Goal: Task Accomplishment & Management: Manage account settings

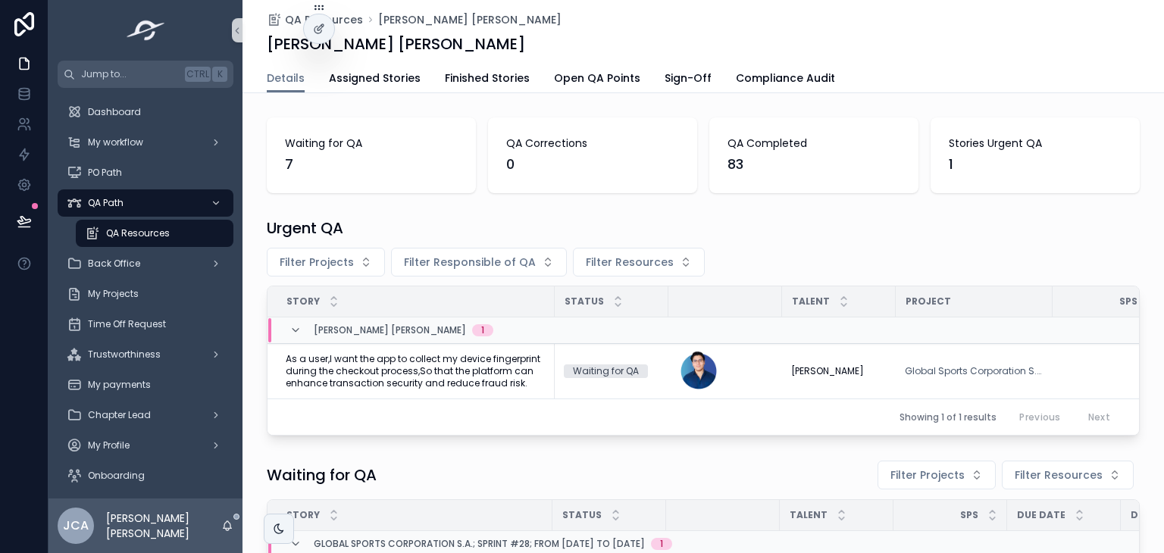
scroll to position [303, 0]
click at [136, 289] on span "My Projects" at bounding box center [113, 294] width 51 height 12
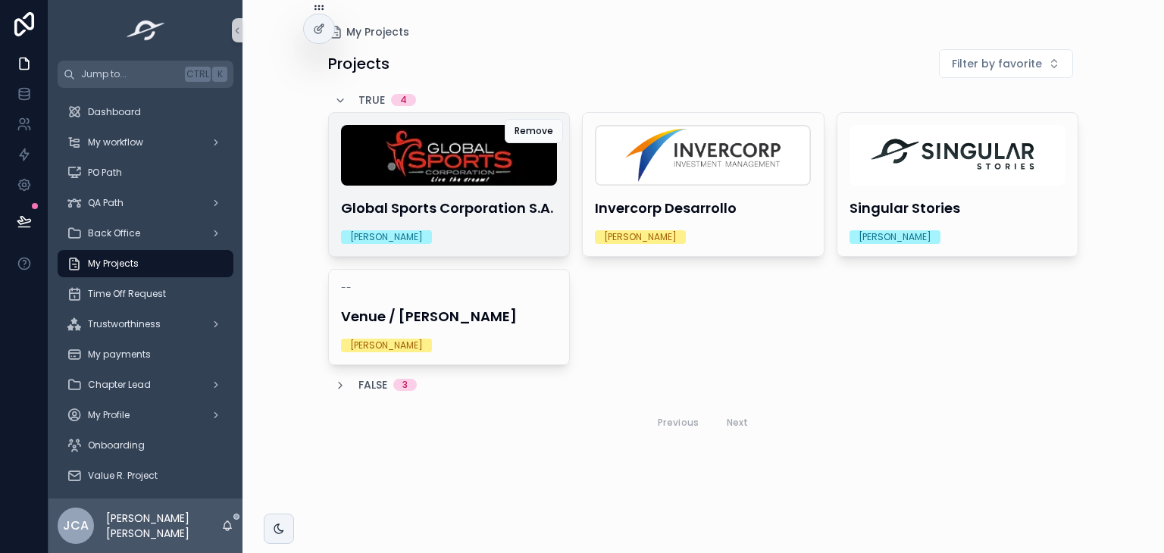
click at [439, 200] on h4 "Global Sports Corporation S.A." at bounding box center [449, 208] width 217 height 20
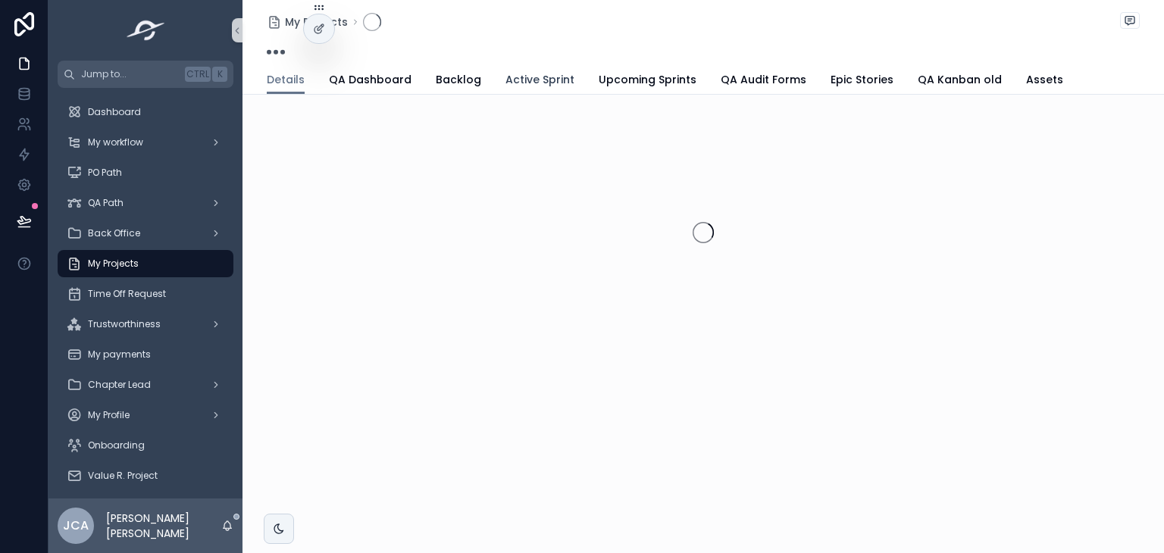
click at [524, 66] on link "Active Sprint" at bounding box center [539, 81] width 69 height 30
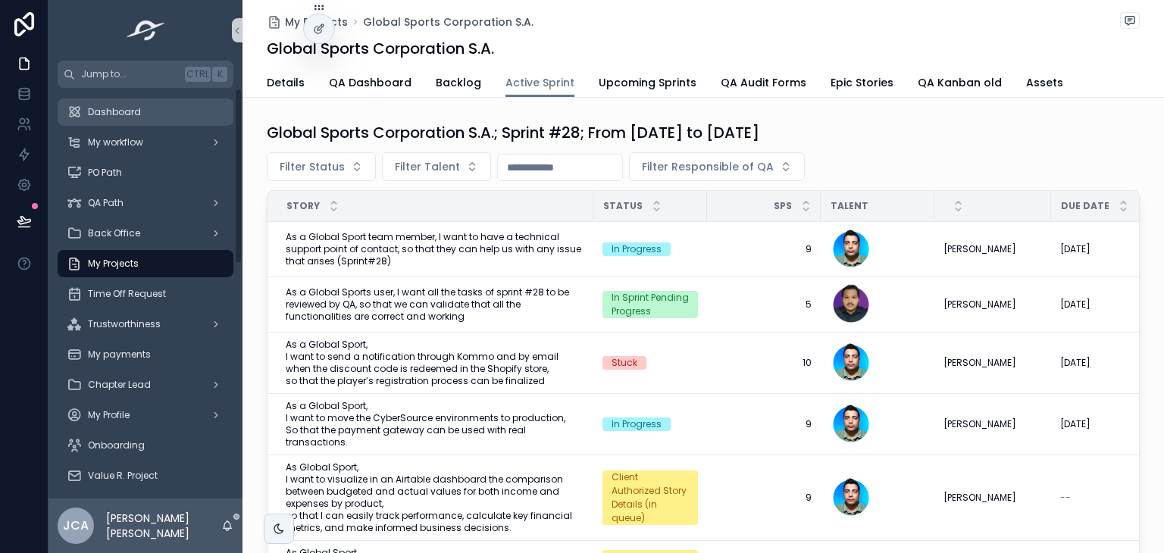
click at [149, 111] on div "Dashboard" at bounding box center [146, 112] width 158 height 24
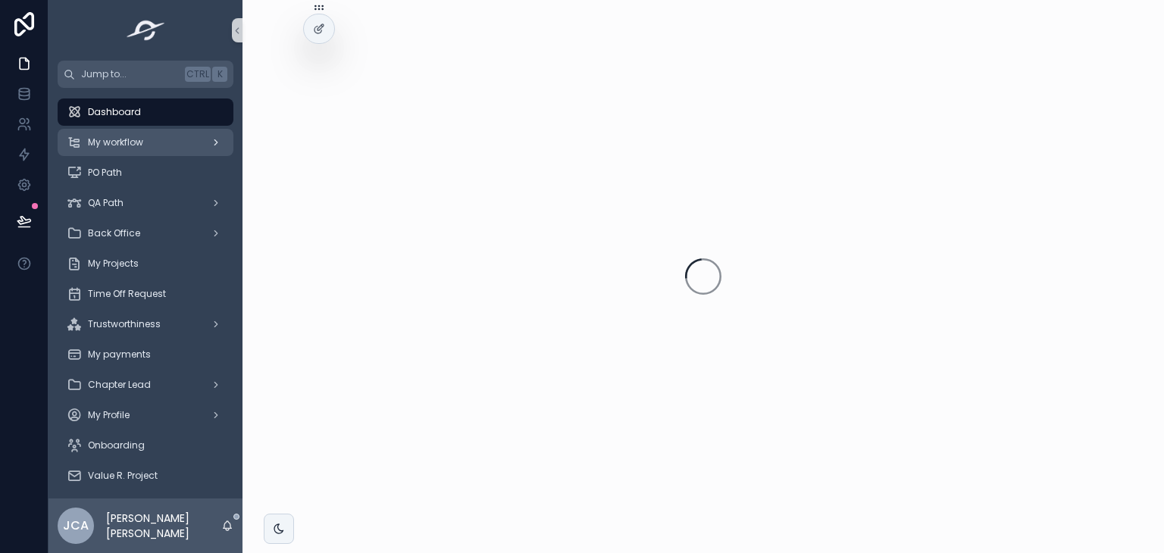
click at [159, 145] on div "My workflow" at bounding box center [146, 142] width 158 height 24
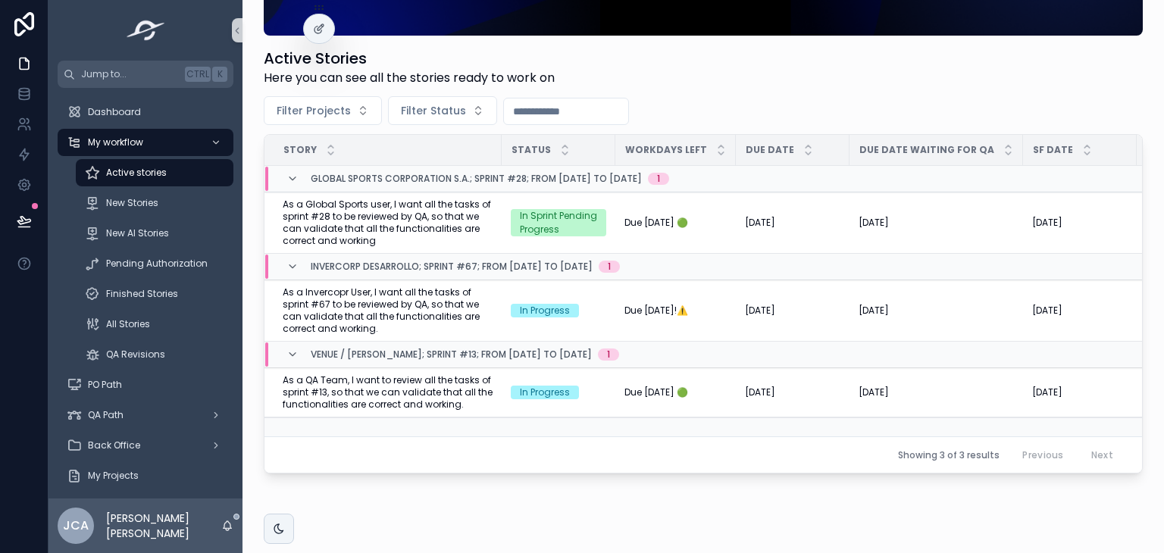
scroll to position [227, 0]
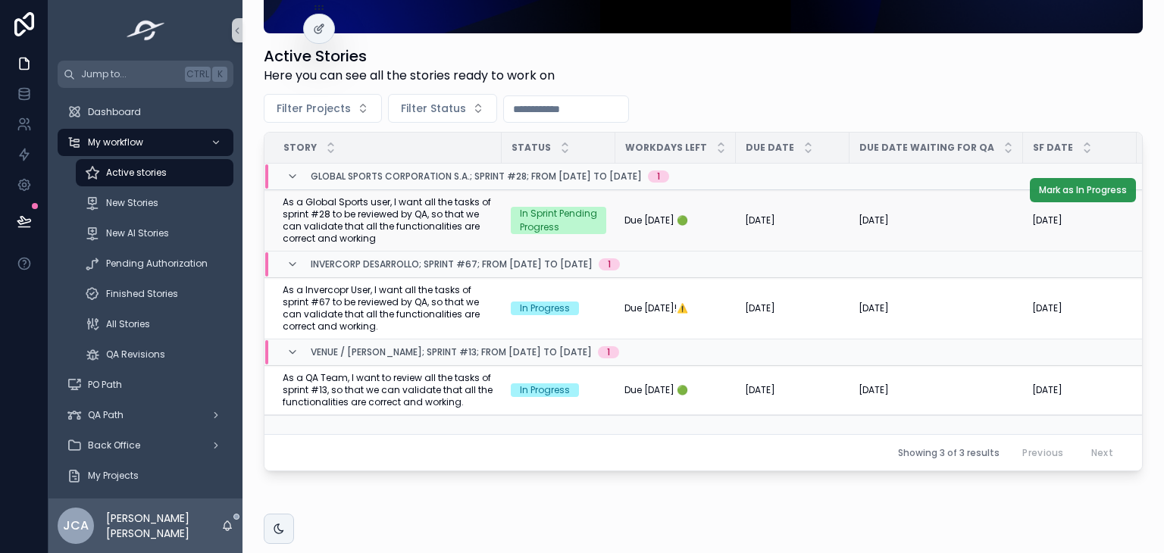
click at [1039, 186] on span "Mark as In Progress" at bounding box center [1083, 190] width 88 height 12
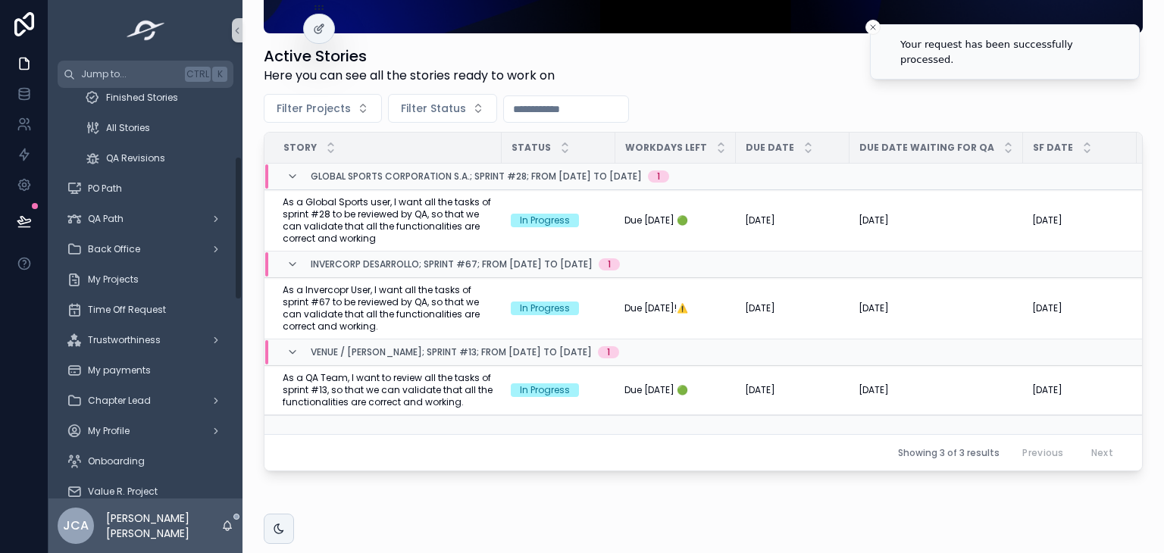
scroll to position [303, 0]
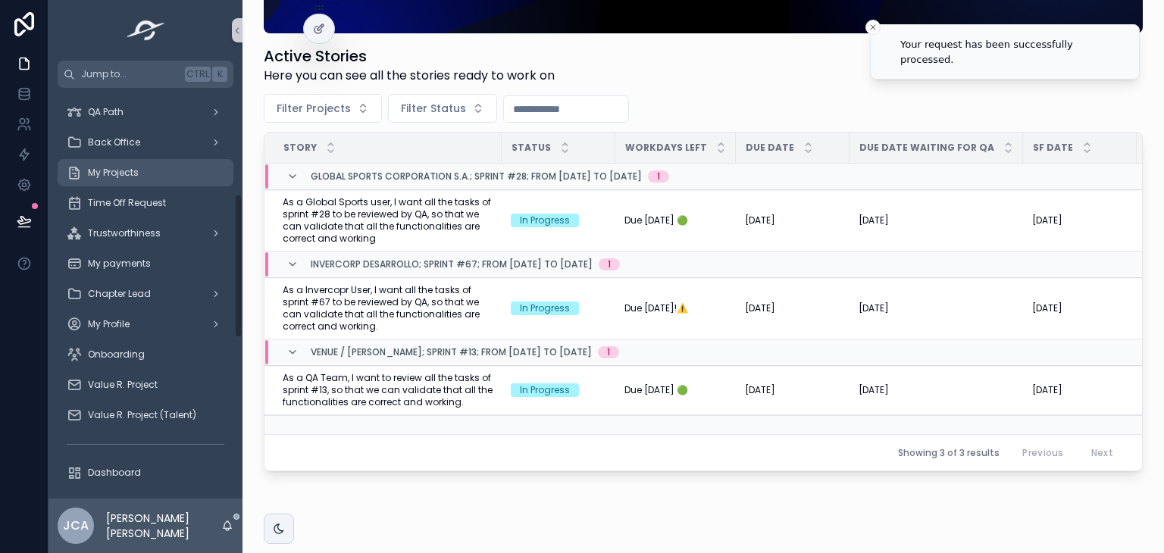
click at [136, 172] on span "My Projects" at bounding box center [113, 173] width 51 height 12
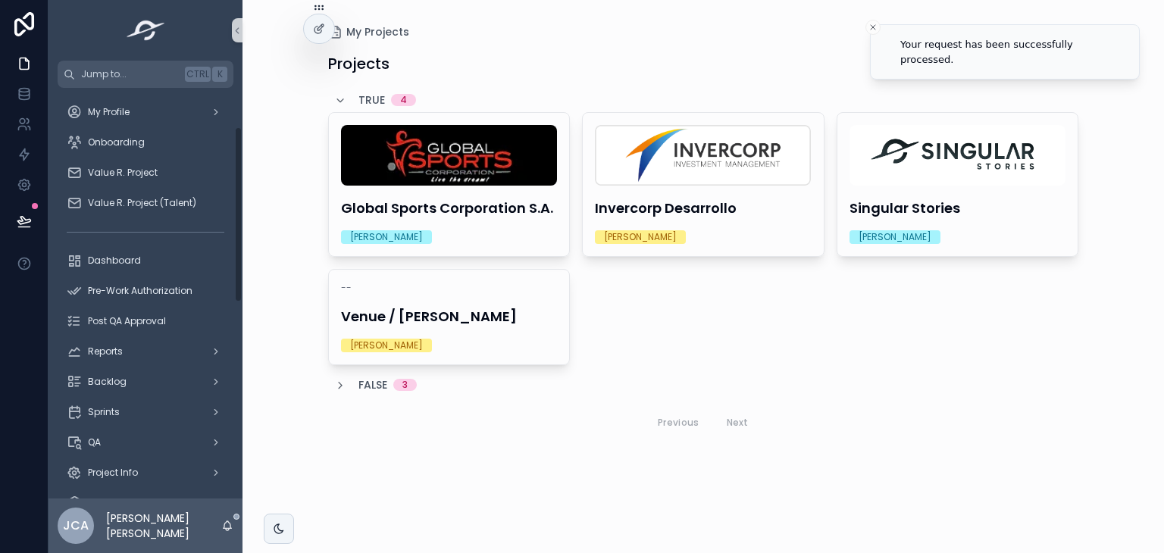
scroll to position [91, 0]
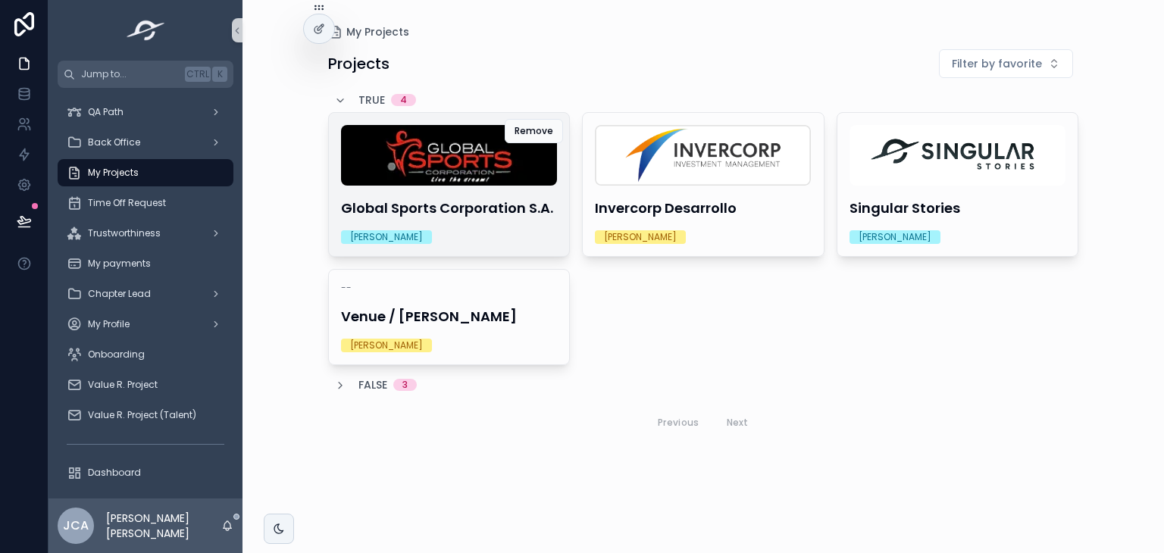
click at [476, 181] on img "scrollable content" at bounding box center [449, 155] width 217 height 61
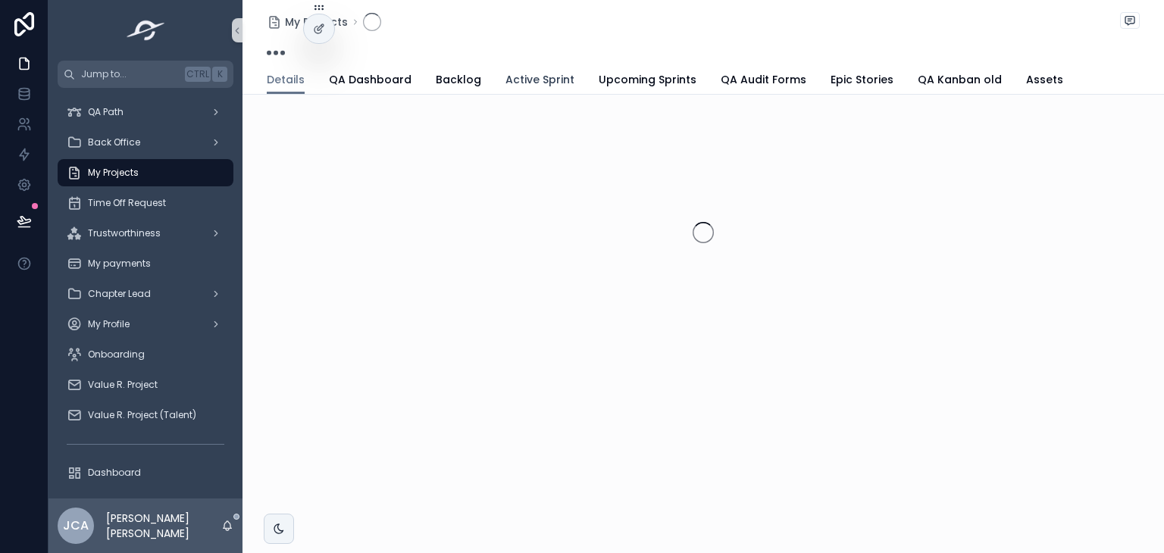
click at [540, 70] on link "Active Sprint" at bounding box center [539, 81] width 69 height 30
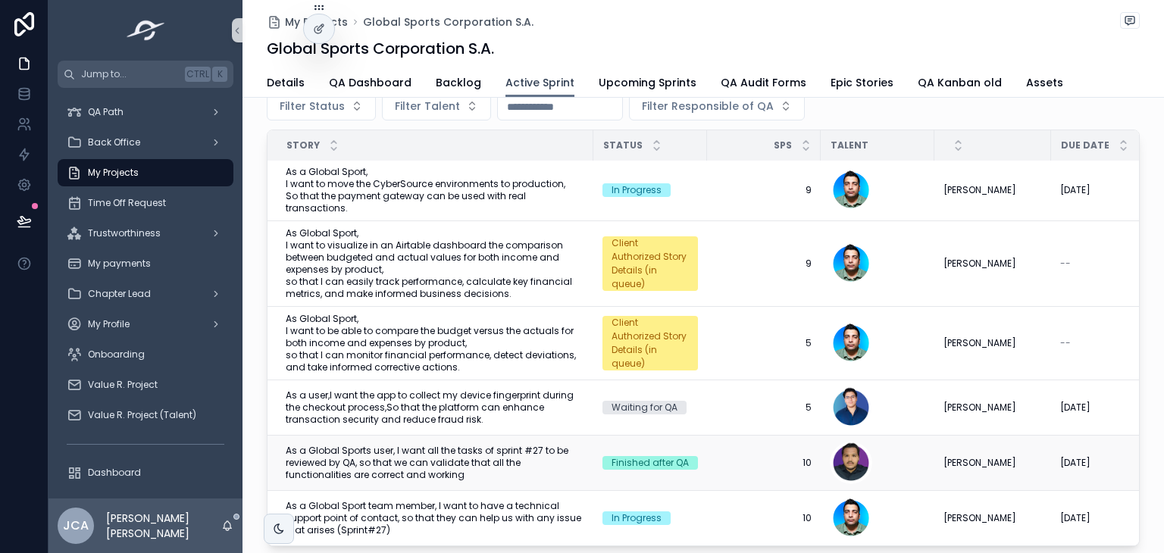
scroll to position [152, 0]
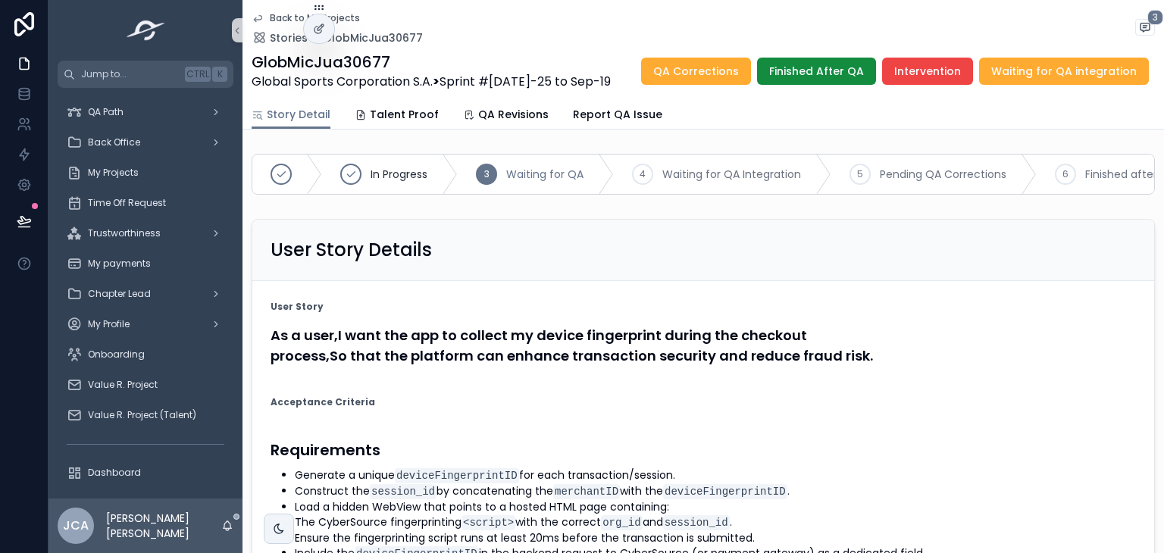
scroll to position [152, 0]
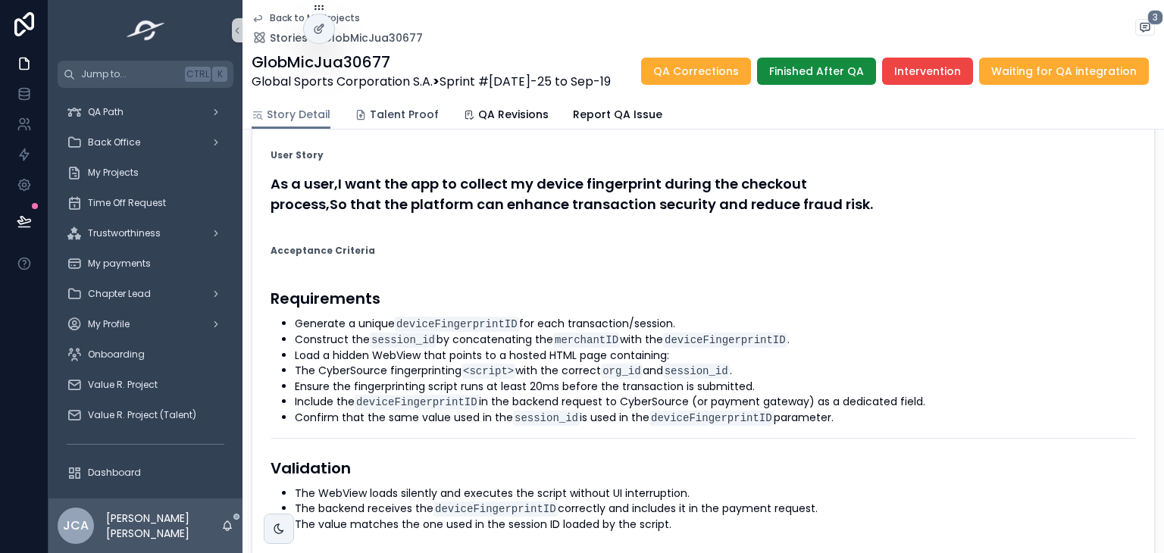
click at [382, 119] on span "Talent Proof" at bounding box center [404, 114] width 69 height 15
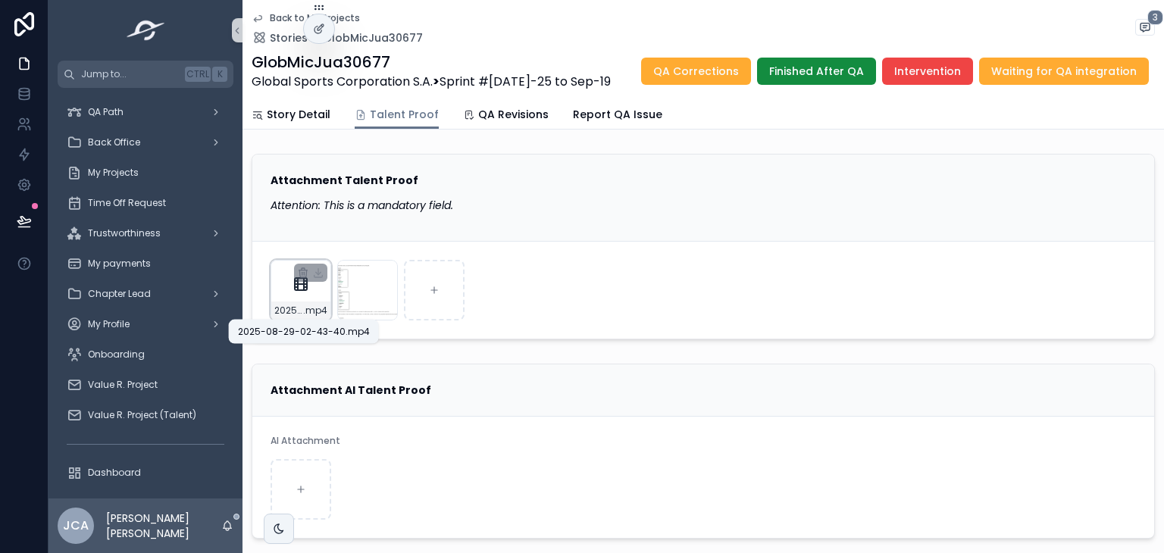
click at [308, 305] on span ".mp4" at bounding box center [315, 311] width 24 height 12
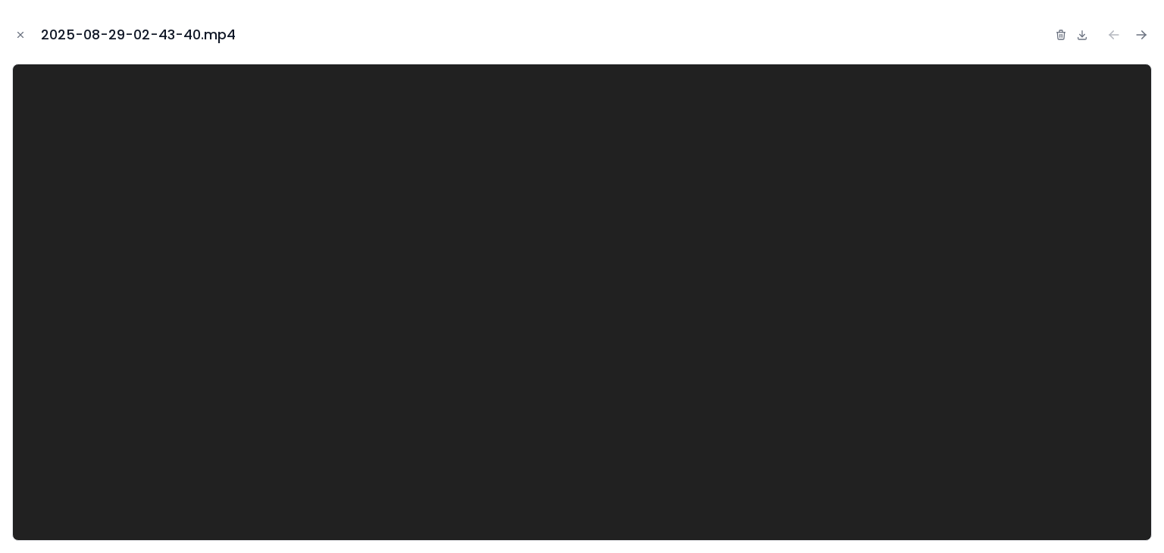
drag, startPoint x: 19, startPoint y: 33, endPoint x: 57, endPoint y: 42, distance: 39.1
click at [20, 33] on icon "Close modal" at bounding box center [20, 35] width 11 height 11
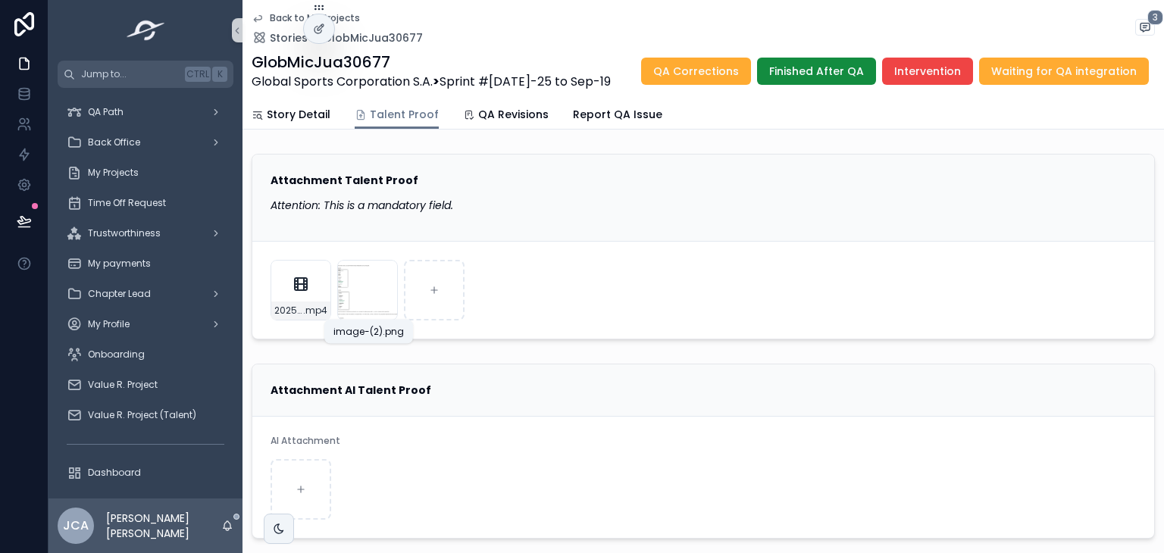
click at [517, 384] on div "Attachment AI Talent Proof" at bounding box center [703, 390] width 865 height 15
click at [358, 299] on div "image-(2) .png" at bounding box center [367, 290] width 61 height 61
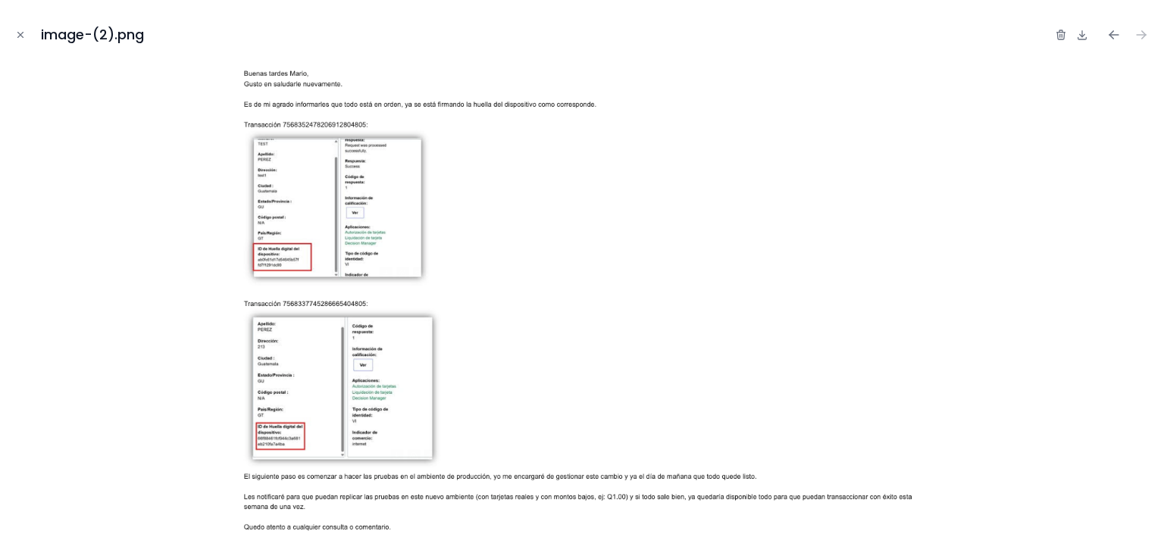
click at [348, 222] on img at bounding box center [581, 302] width 687 height 477
click at [21, 33] on icon "Close modal" at bounding box center [20, 35] width 5 height 5
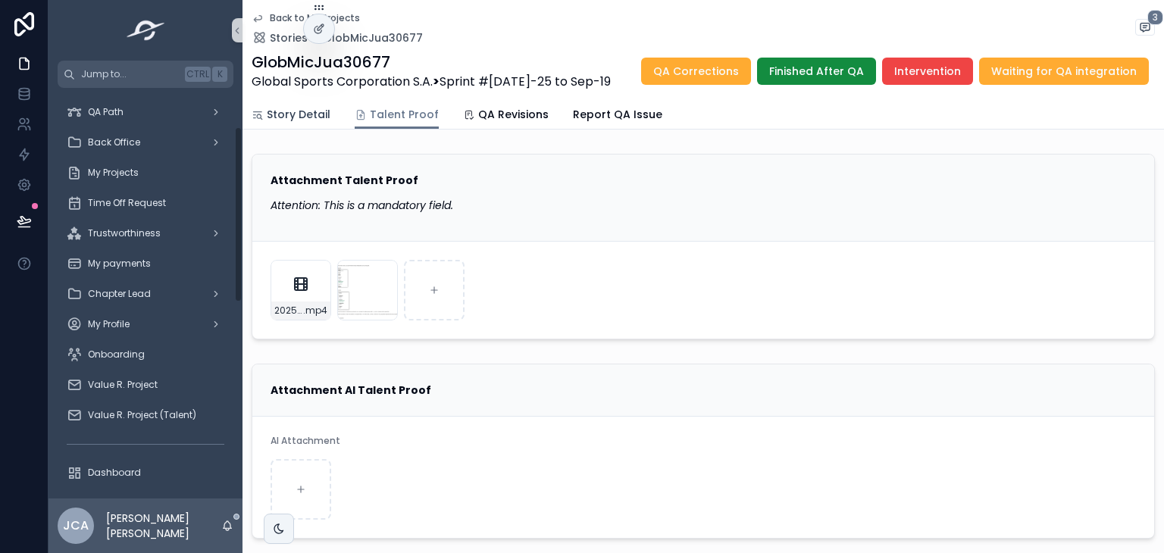
click at [300, 104] on link "Story Detail" at bounding box center [291, 116] width 79 height 30
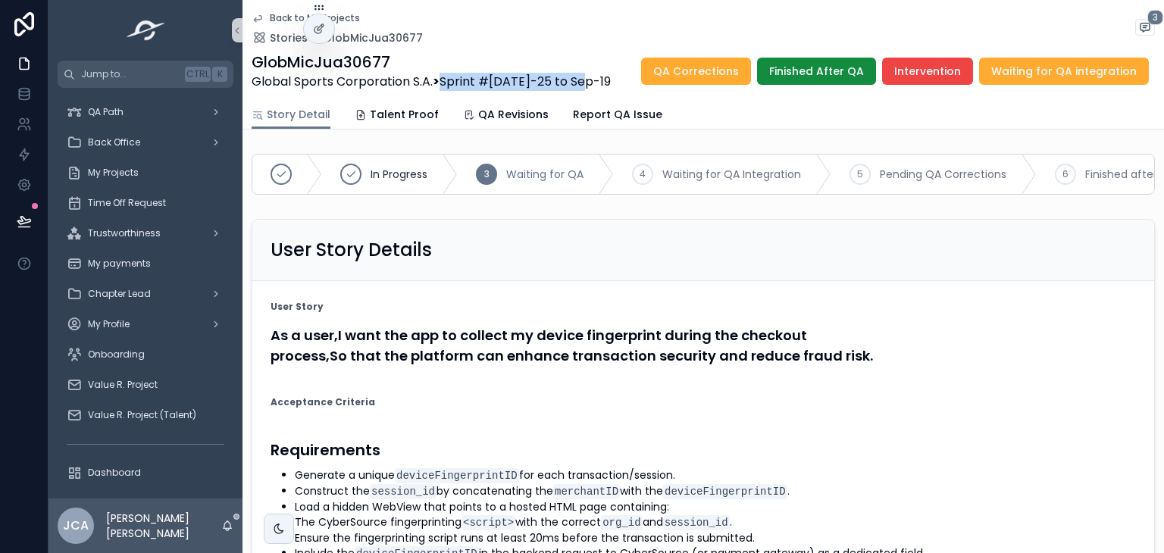
drag, startPoint x: 443, startPoint y: 82, endPoint x: 580, endPoint y: 80, distance: 137.2
click at [580, 80] on span "Global Sports Corporation S.A. > Sprint #28 Aug-25 to Sep-19" at bounding box center [431, 82] width 359 height 18
click at [482, 88] on span "Global Sports Corporation S.A. > Sprint #28 Aug-25 to Sep-19" at bounding box center [431, 82] width 359 height 18
drag, startPoint x: 446, startPoint y: 80, endPoint x: 623, endPoint y: 80, distance: 176.6
click at [623, 80] on div "GlobMicJua30677 Global Sports Corporation S.A. > Sprint #28 Aug-25 to Sep-19 QA…" at bounding box center [703, 71] width 903 height 39
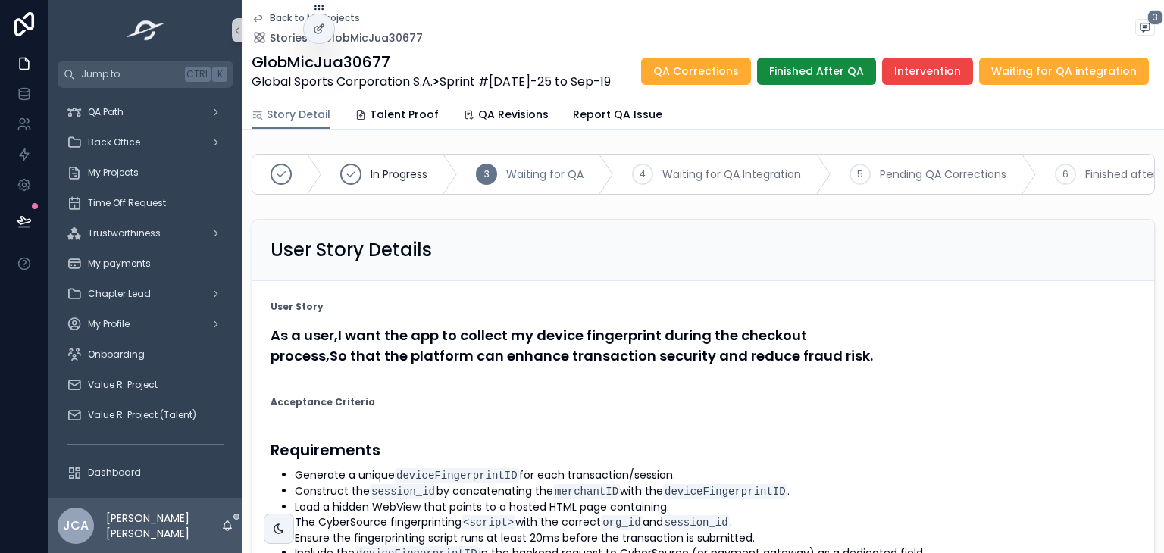
copy span "Sprint #28 Aug-25 to Sep-19"
drag, startPoint x: 584, startPoint y: 340, endPoint x: 599, endPoint y: 344, distance: 15.6
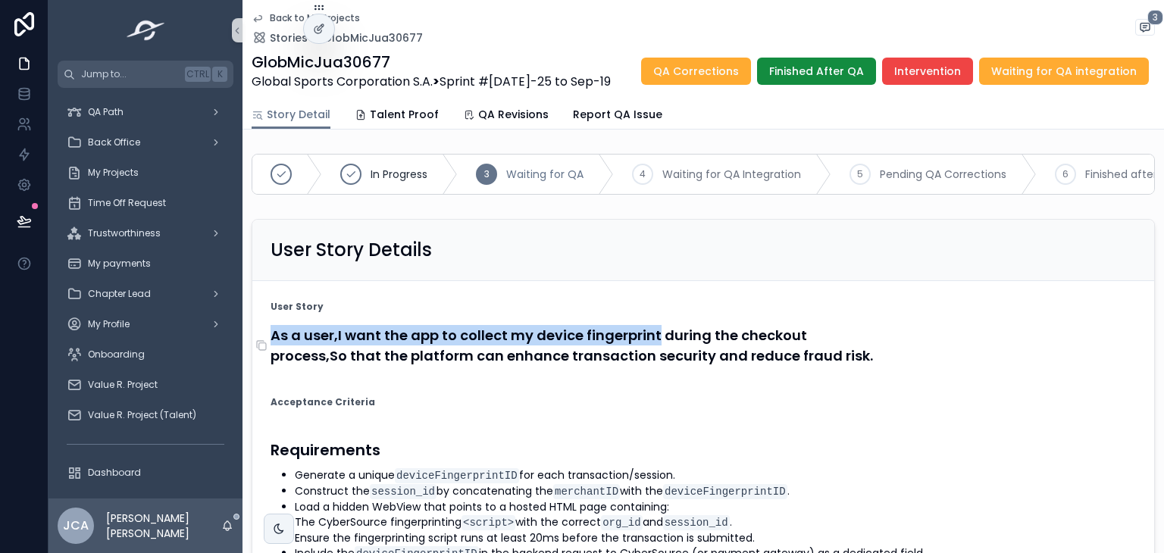
drag, startPoint x: 535, startPoint y: 344, endPoint x: 649, endPoint y: 345, distance: 113.7
drag, startPoint x: 529, startPoint y: 345, endPoint x: 655, endPoint y: 346, distance: 125.8
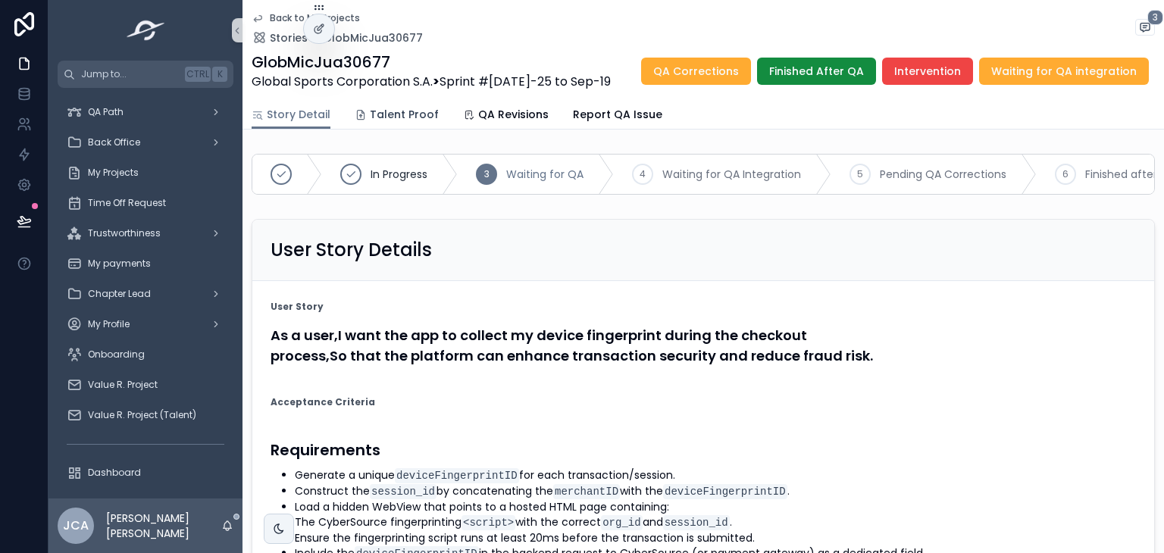
click at [385, 113] on span "Talent Proof" at bounding box center [404, 114] width 69 height 15
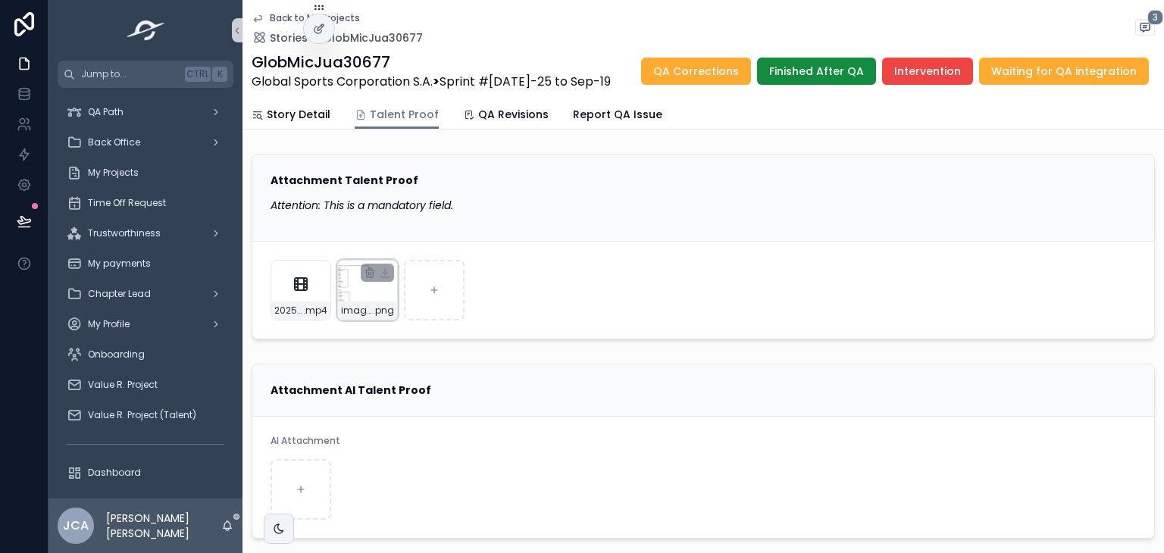
click at [339, 302] on div "image-(2) .png" at bounding box center [367, 311] width 59 height 18
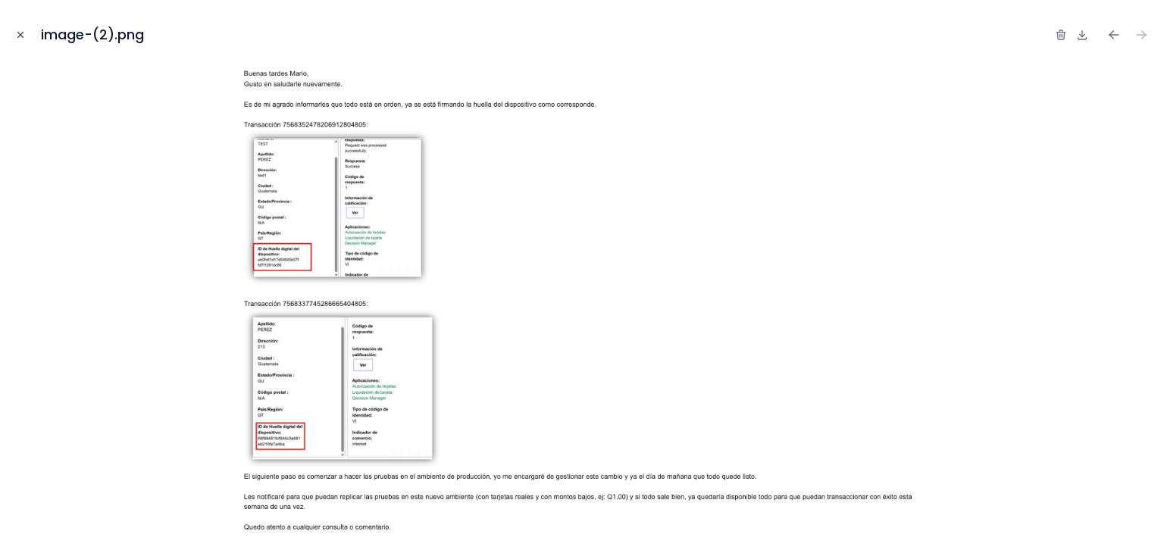
click at [27, 37] on button "Close modal" at bounding box center [20, 35] width 17 height 17
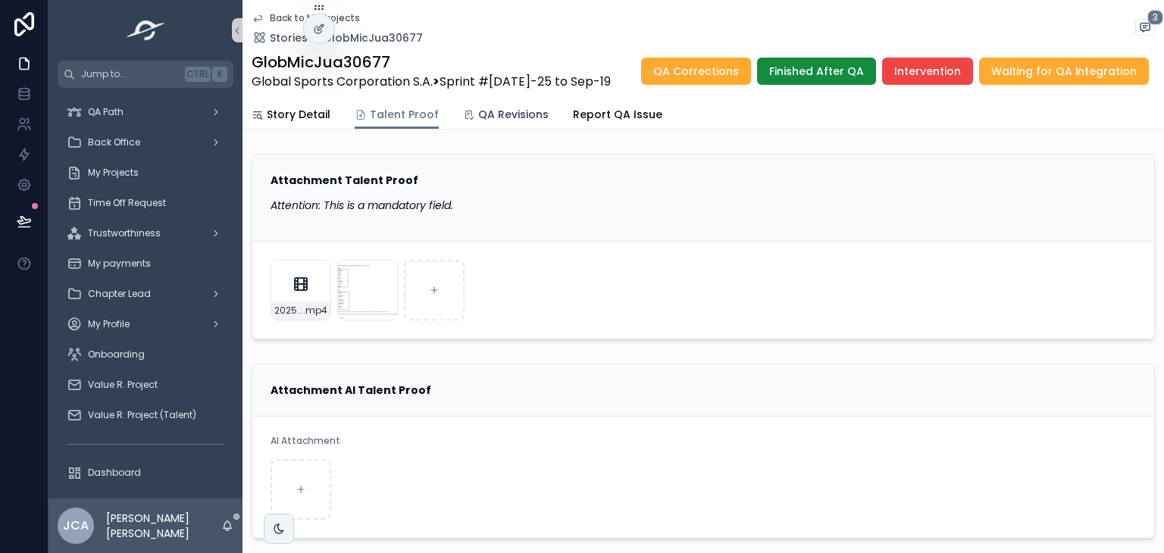
click at [489, 120] on span "QA Revisions" at bounding box center [513, 114] width 70 height 15
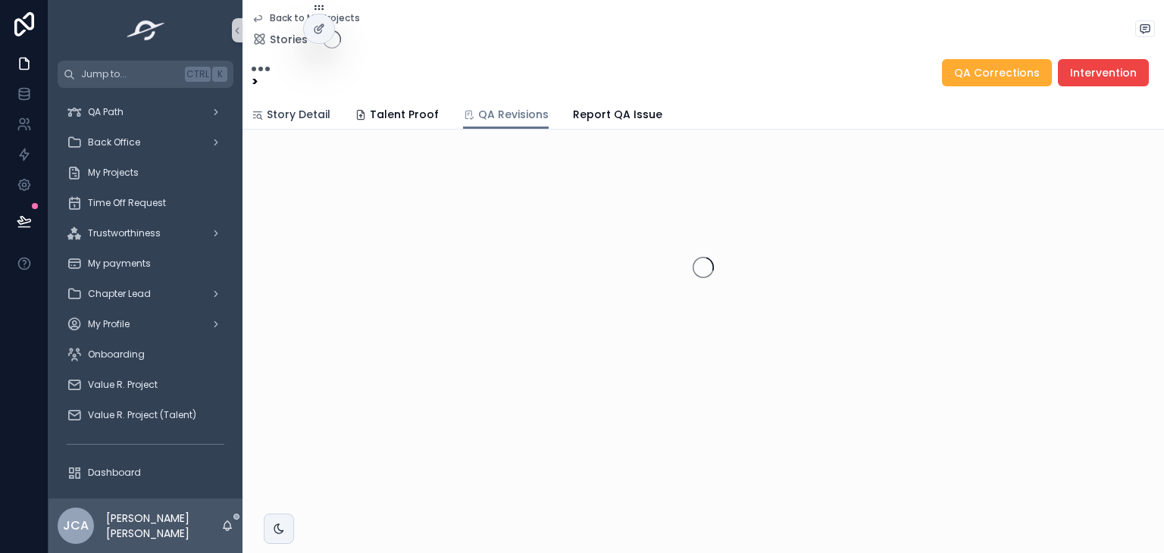
click at [305, 106] on link "Story Detail" at bounding box center [291, 116] width 79 height 30
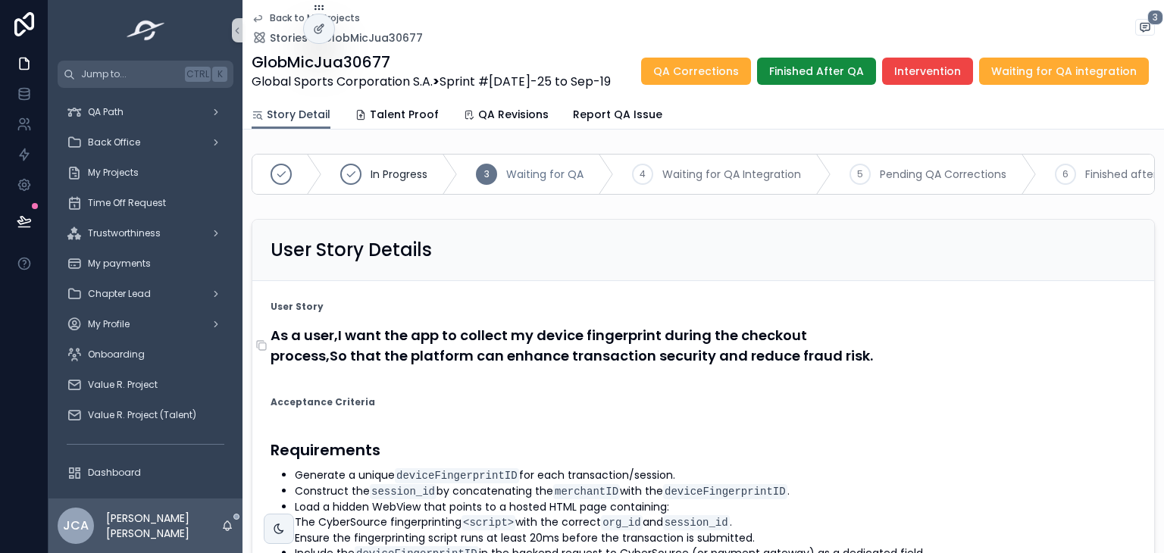
scroll to position [227, 0]
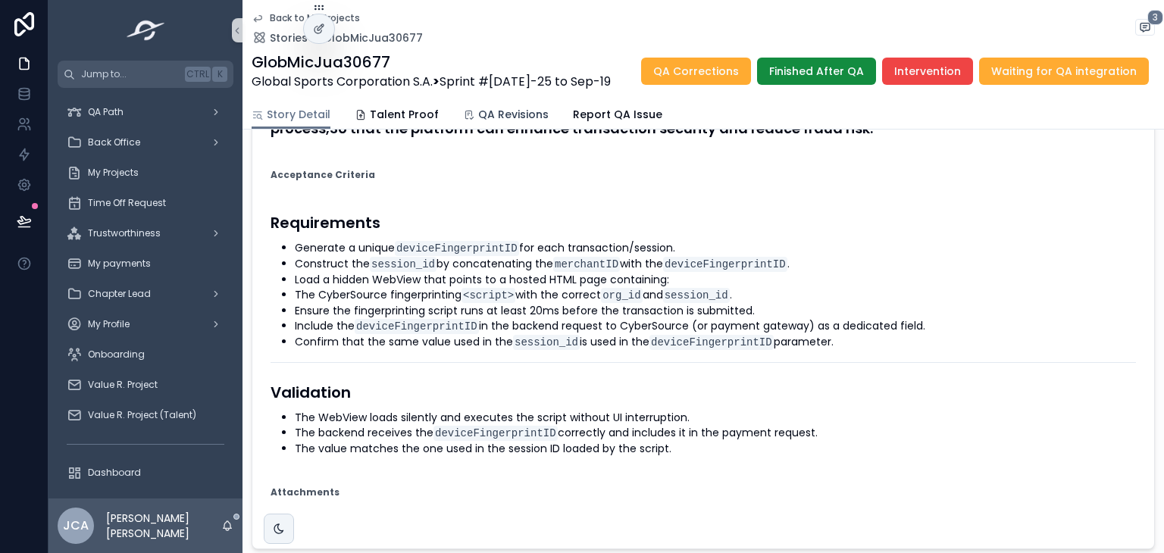
click at [505, 109] on span "QA Revisions" at bounding box center [513, 114] width 70 height 15
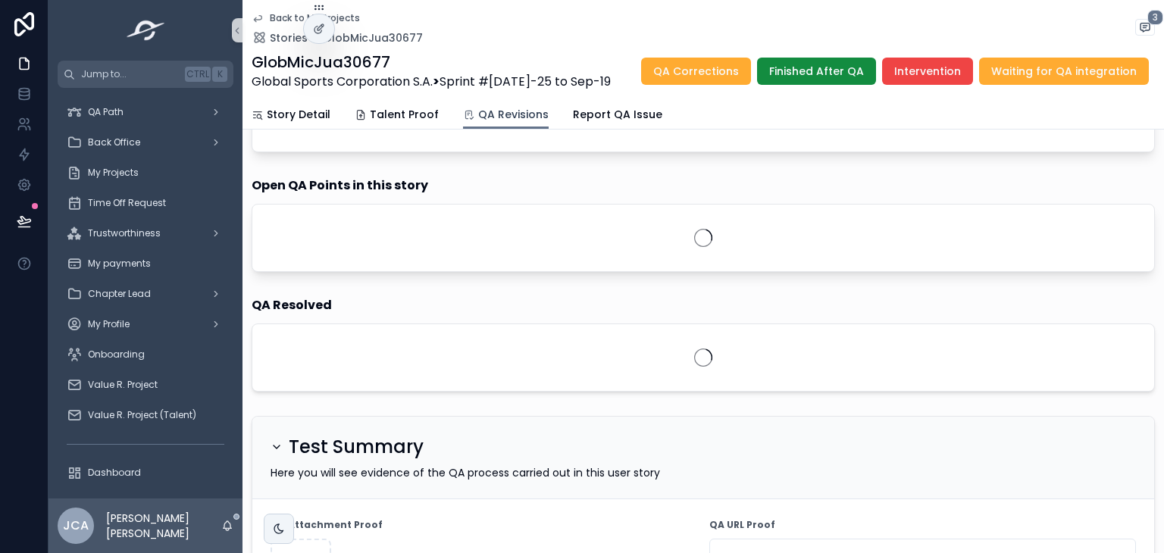
scroll to position [388, 0]
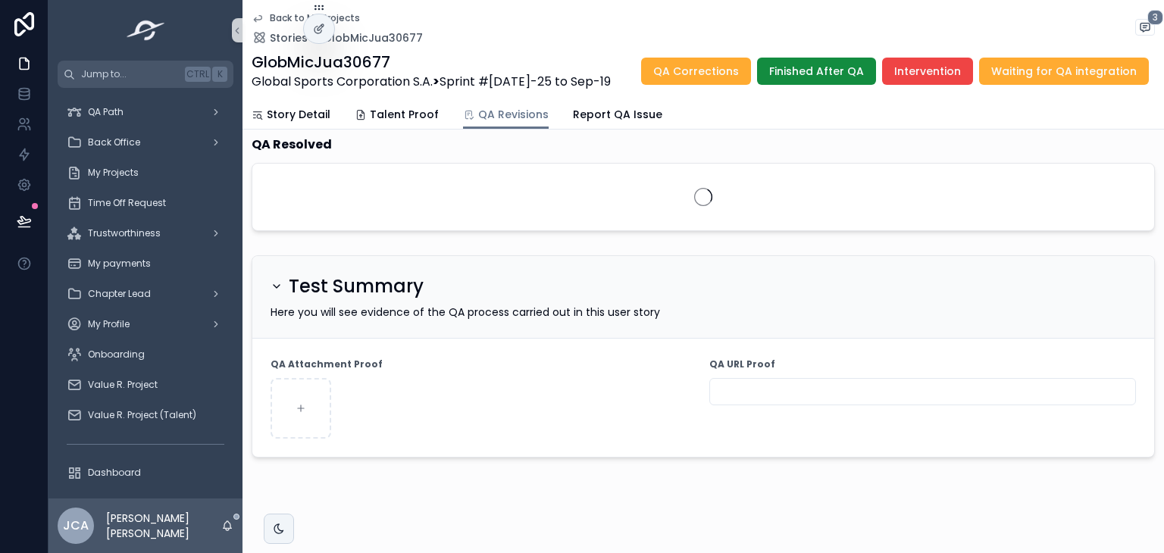
click at [758, 389] on input "scrollable content" at bounding box center [922, 391] width 425 height 21
paste input "**********"
type input "**********"
click at [561, 386] on div "scrollable content" at bounding box center [484, 408] width 427 height 61
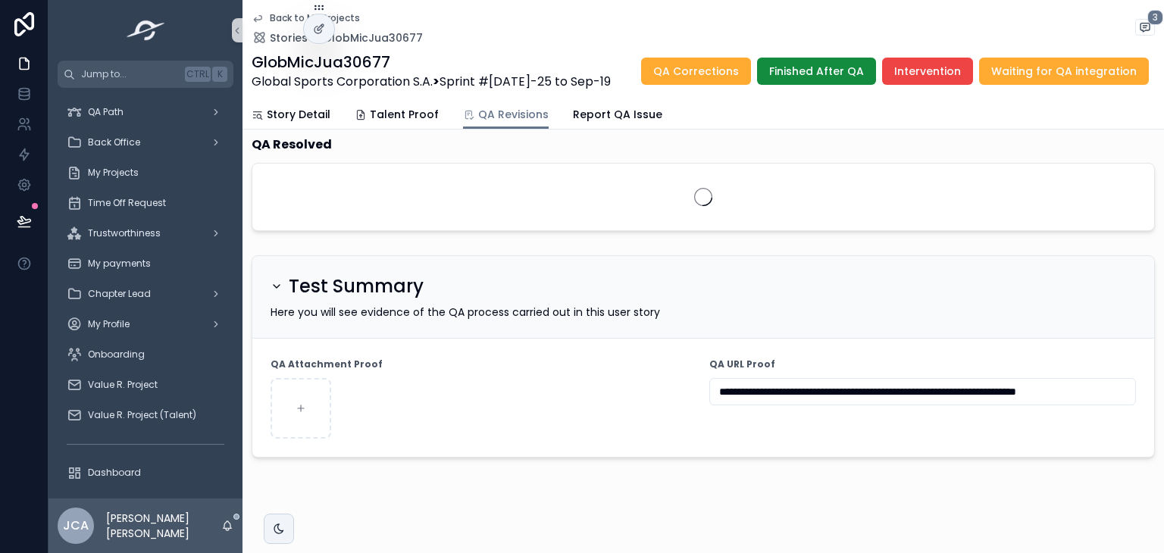
scroll to position [0, 0]
click at [822, 71] on span "Finished After QA" at bounding box center [816, 71] width 95 height 15
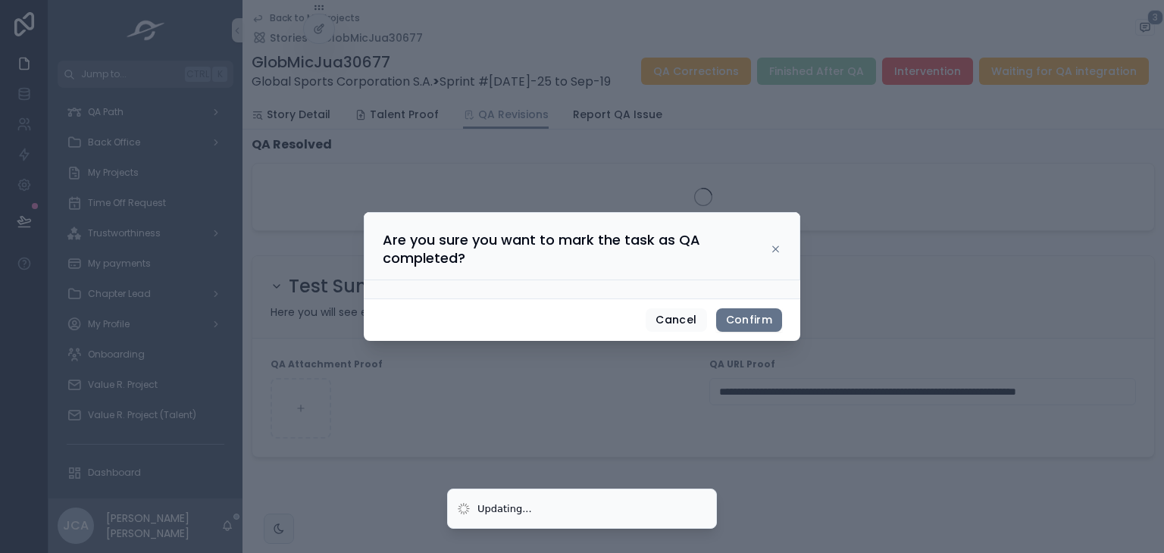
scroll to position [436, 0]
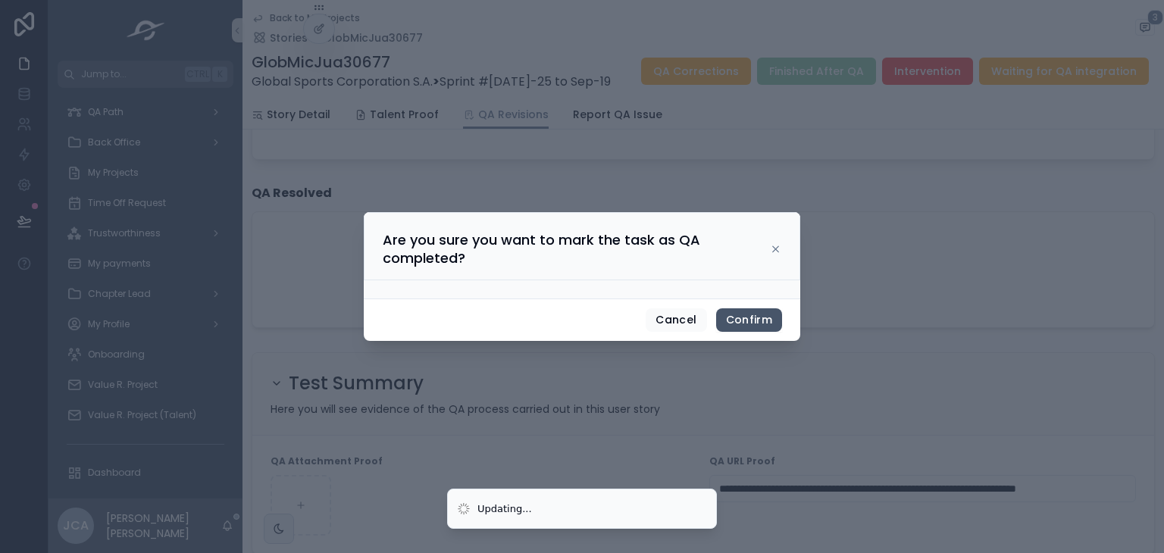
click at [734, 319] on button "Confirm" at bounding box center [749, 320] width 66 height 24
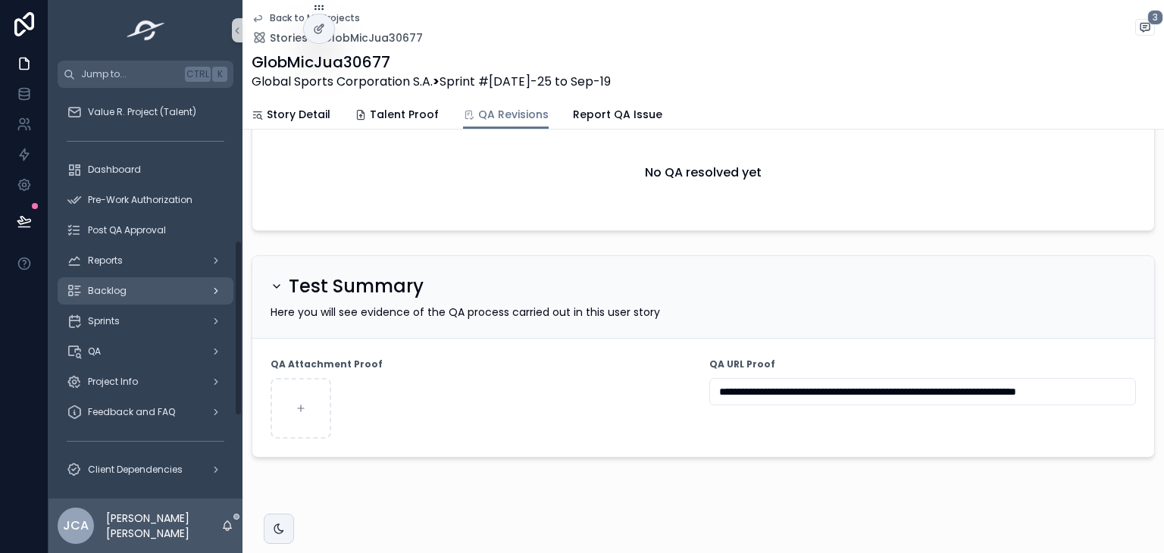
scroll to position [0, 0]
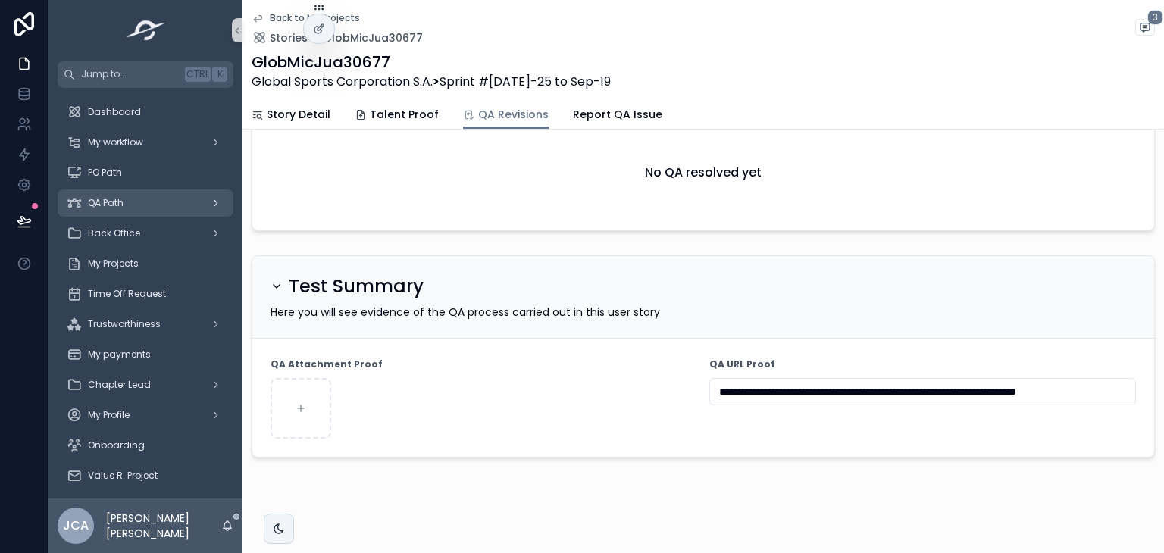
click at [212, 199] on icon "scrollable content" at bounding box center [216, 203] width 11 height 11
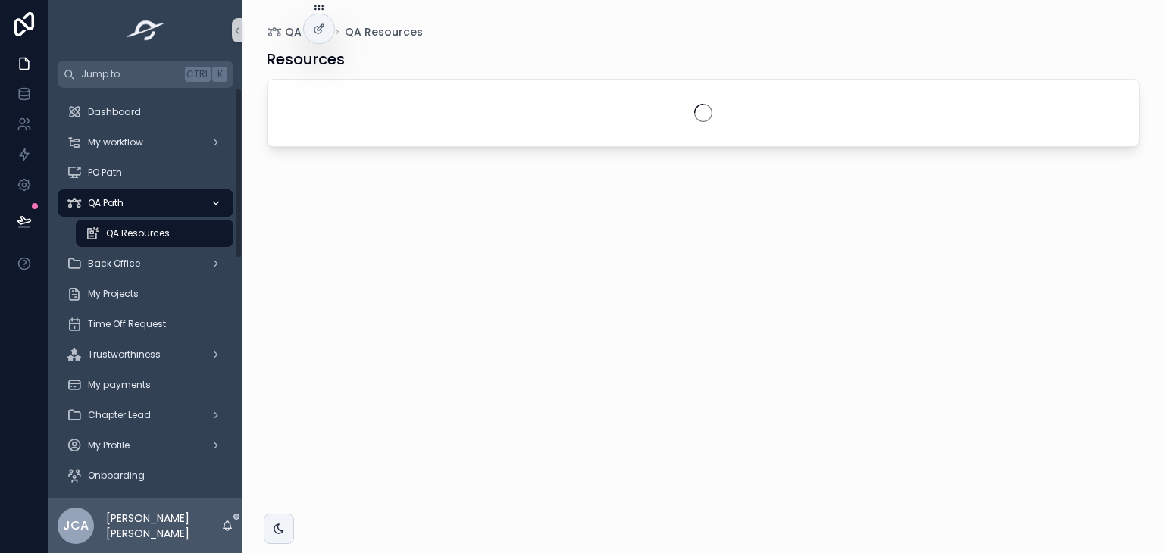
click at [170, 232] on div "QA Resources" at bounding box center [154, 233] width 139 height 24
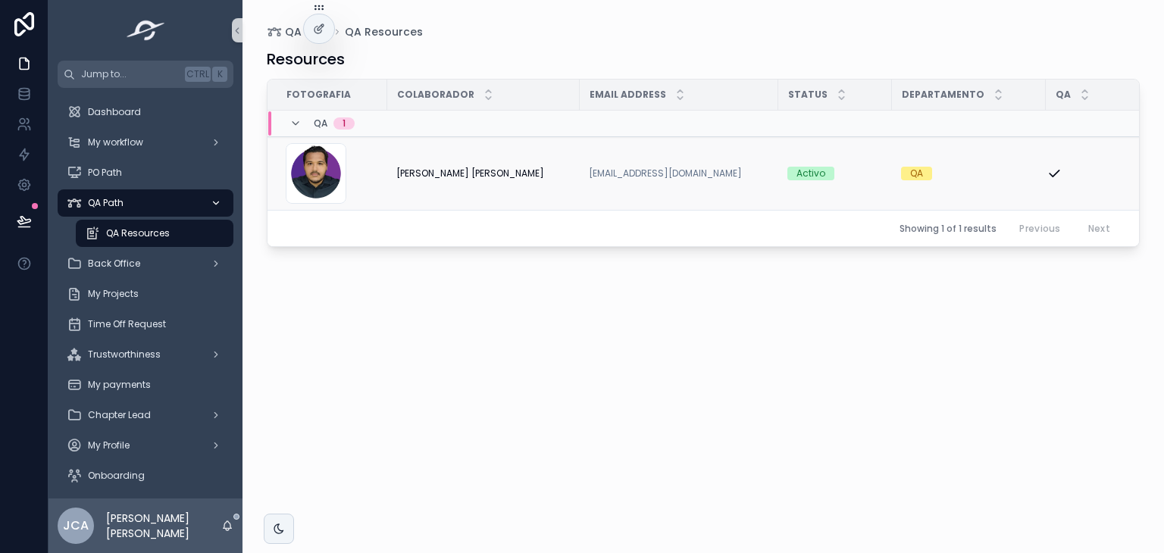
click at [436, 179] on span "[PERSON_NAME] [PERSON_NAME]" at bounding box center [470, 173] width 148 height 12
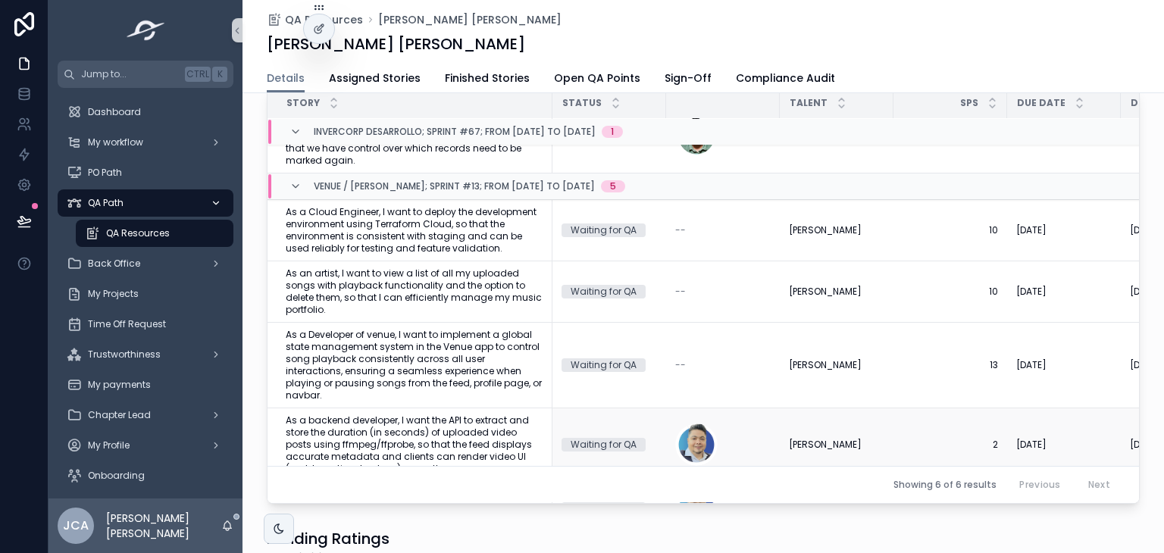
scroll to position [113, 0]
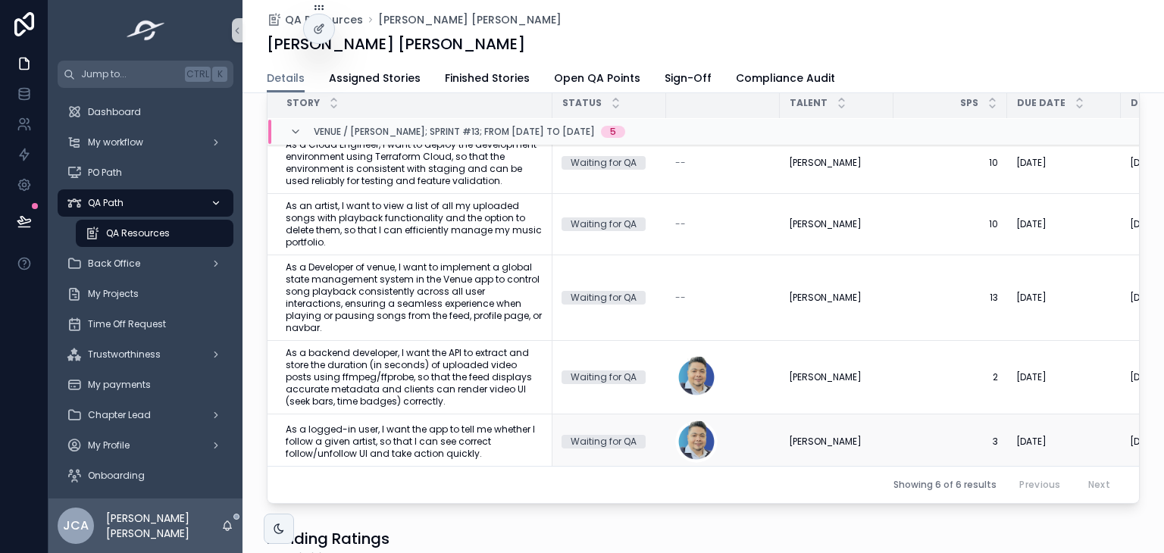
drag, startPoint x: 427, startPoint y: 355, endPoint x: 337, endPoint y: 435, distance: 120.3
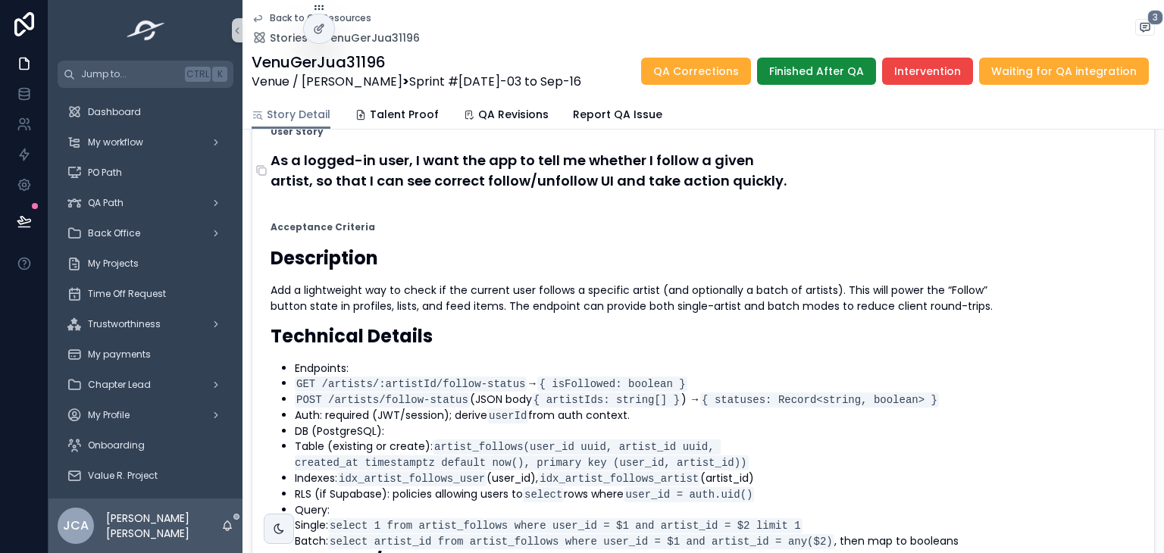
scroll to position [76, 0]
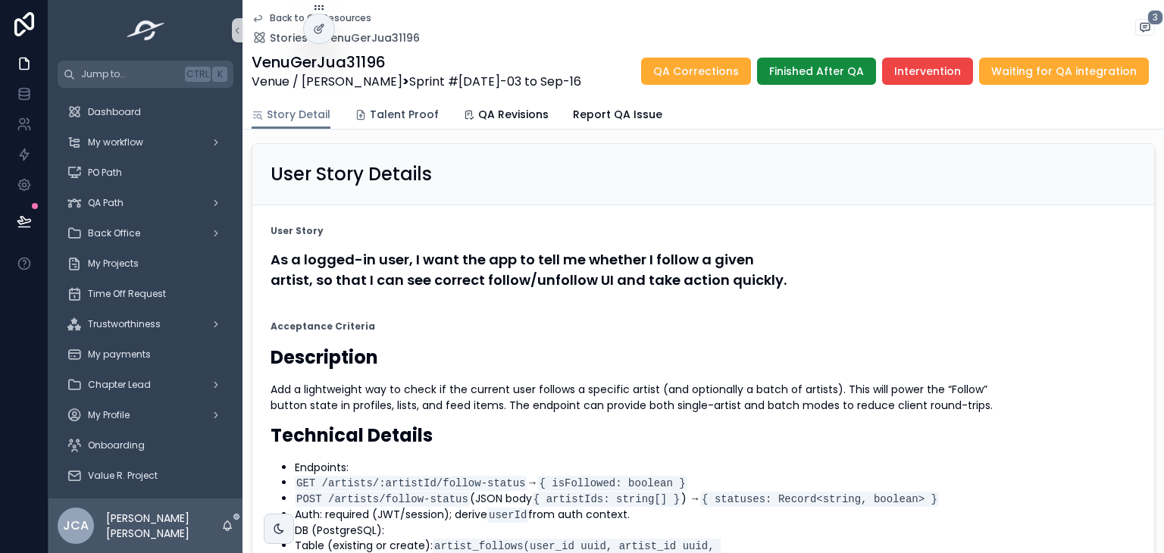
click at [370, 114] on span "Talent Proof" at bounding box center [404, 114] width 69 height 15
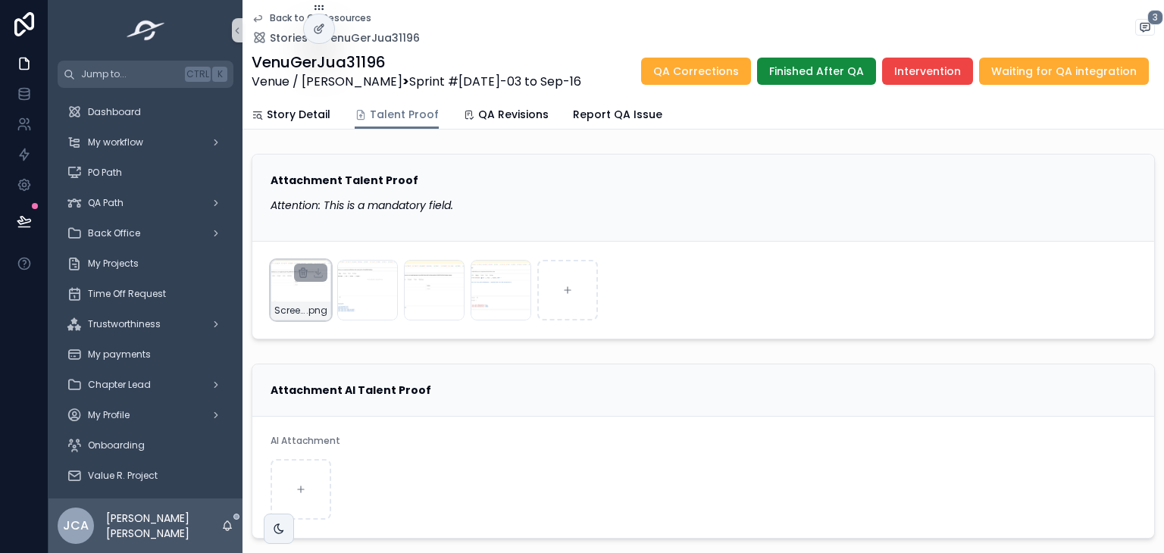
click at [290, 302] on div "Screenshot-2025-09-09-at-12.47.50-PM .png" at bounding box center [300, 311] width 59 height 18
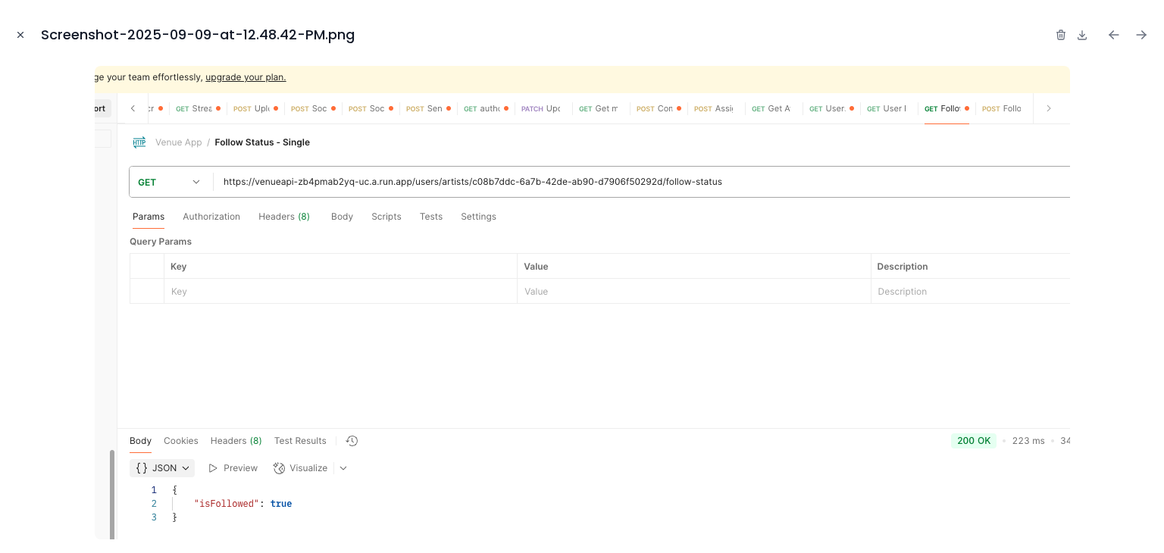
click at [22, 30] on icon "Close modal" at bounding box center [20, 35] width 11 height 11
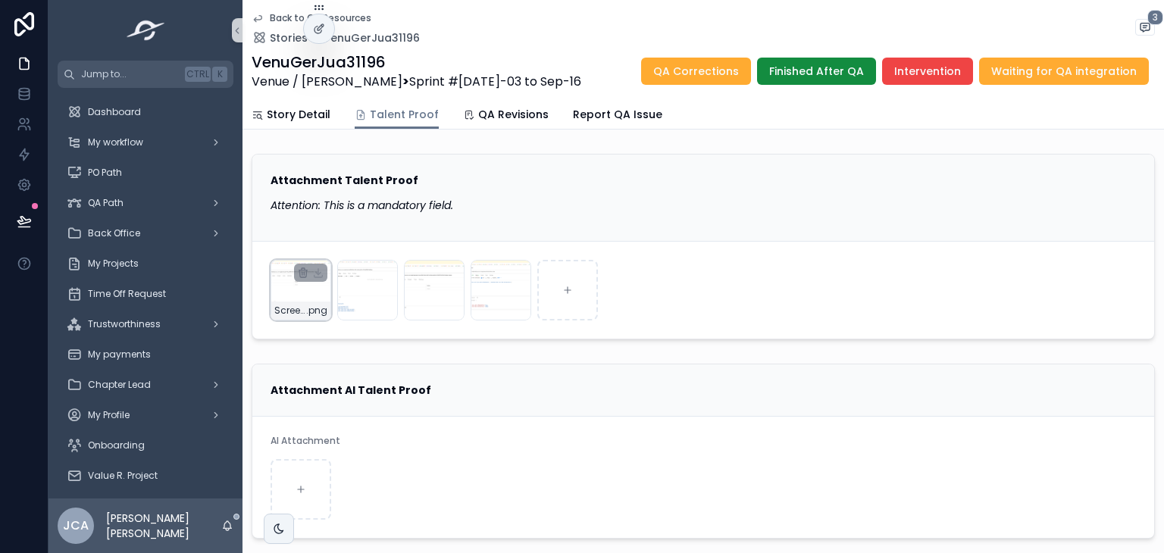
click at [315, 298] on div "Screenshot-2025-09-09-at-12.47.50-PM .png" at bounding box center [301, 290] width 61 height 61
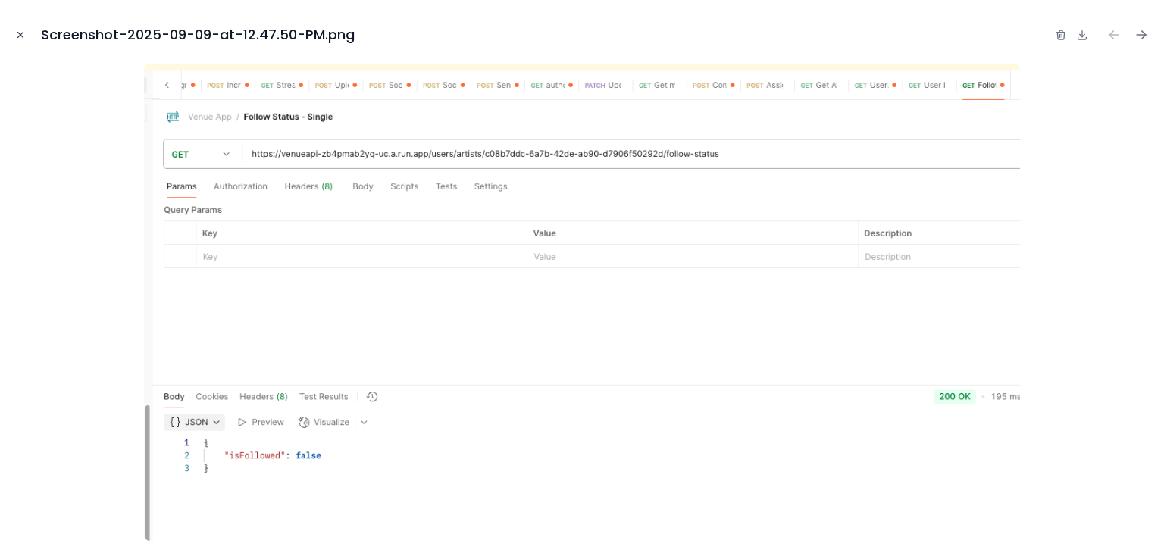
click at [23, 37] on icon "Close modal" at bounding box center [20, 35] width 5 height 5
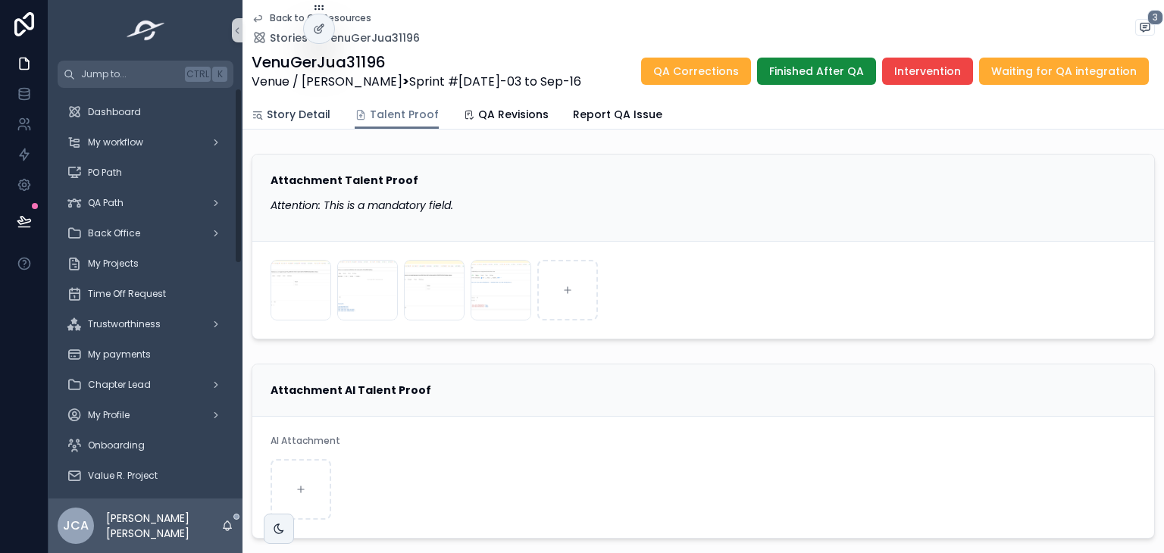
click at [296, 117] on span "Story Detail" at bounding box center [299, 114] width 64 height 15
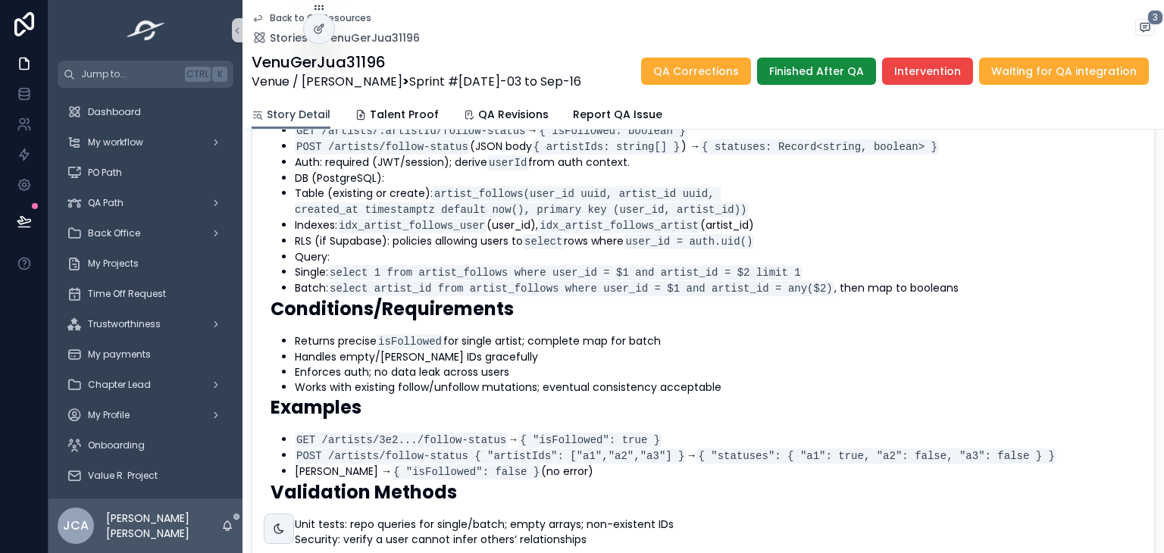
scroll to position [303, 0]
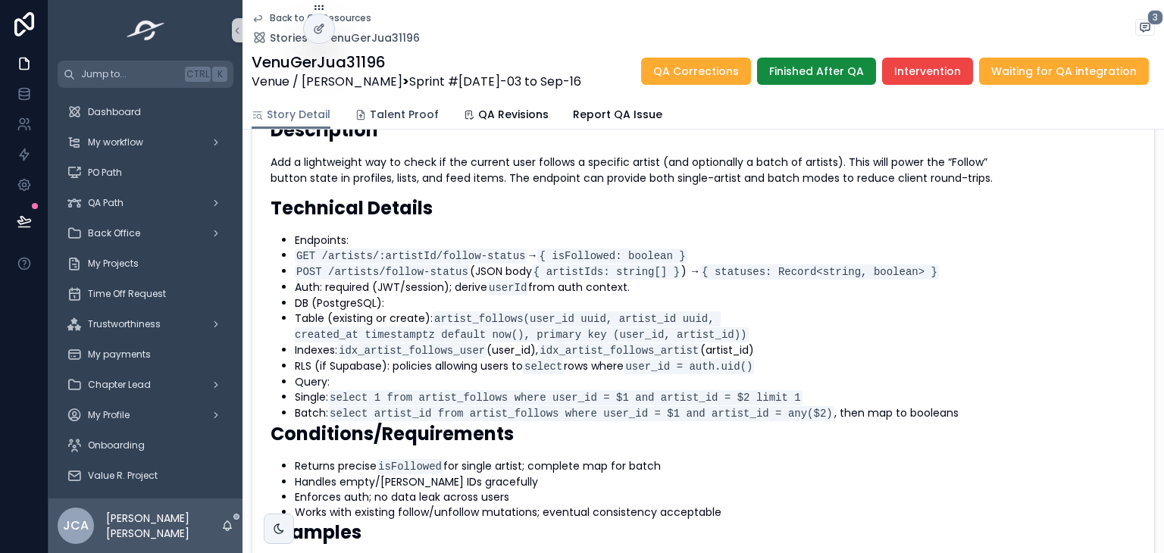
click at [408, 110] on span "Talent Proof" at bounding box center [404, 114] width 69 height 15
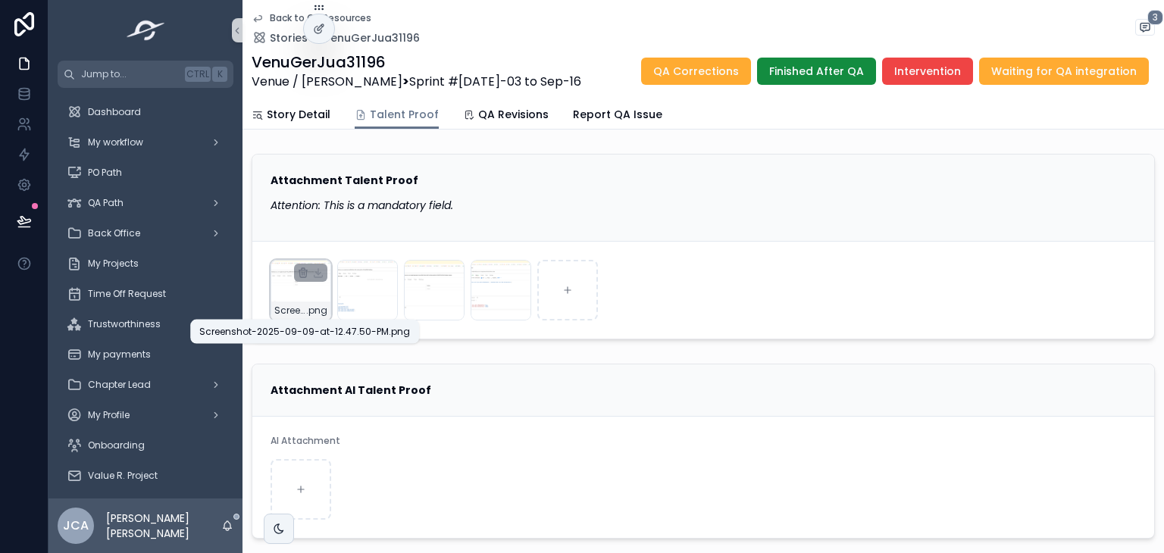
click at [296, 305] on span "Screenshot-2025-09-09-at-12.47.50-PM" at bounding box center [290, 311] width 32 height 12
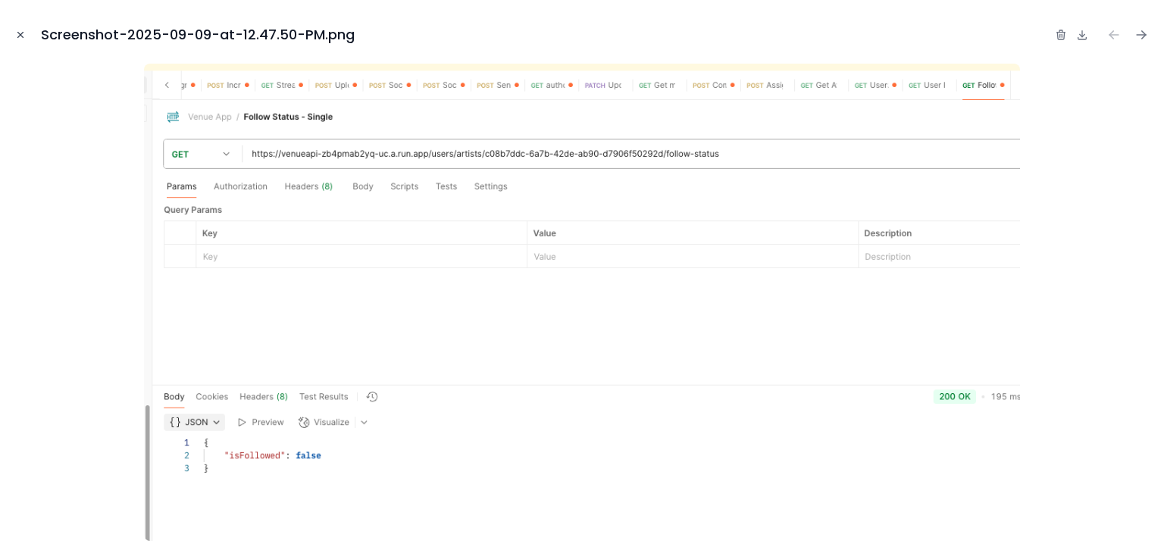
click at [18, 27] on button "Close modal" at bounding box center [20, 35] width 17 height 17
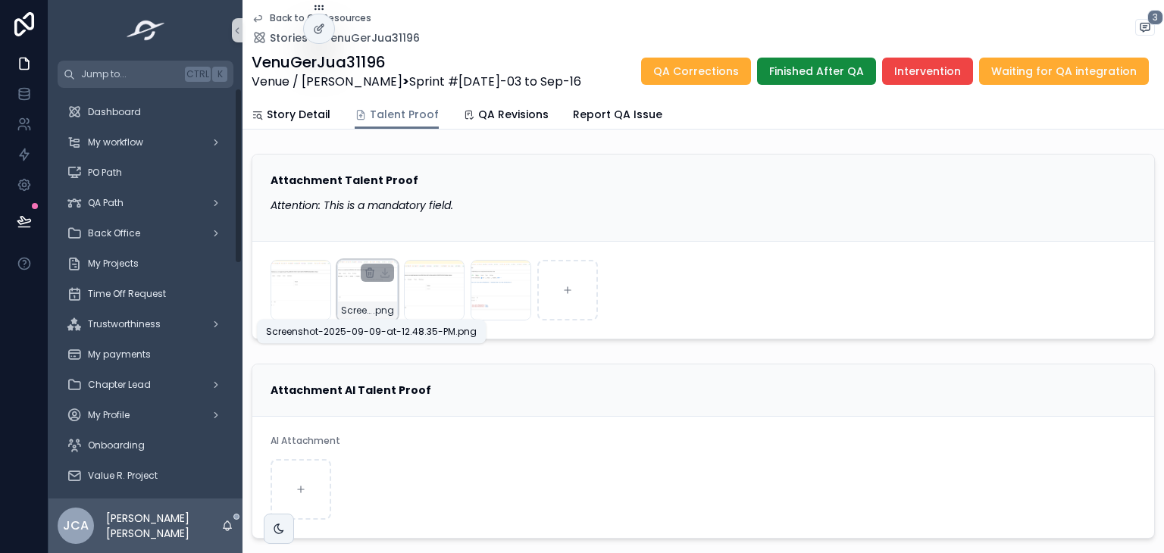
click at [358, 311] on span "Screenshot-2025-09-09-at-12.48.35-PM" at bounding box center [357, 311] width 32 height 12
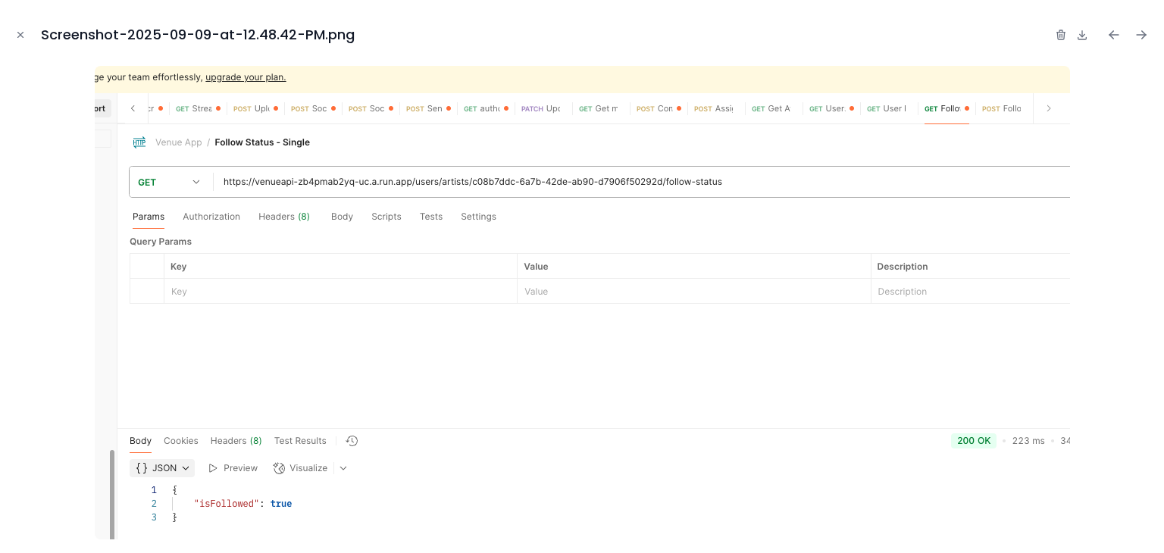
click at [26, 37] on button "Close modal" at bounding box center [20, 35] width 17 height 17
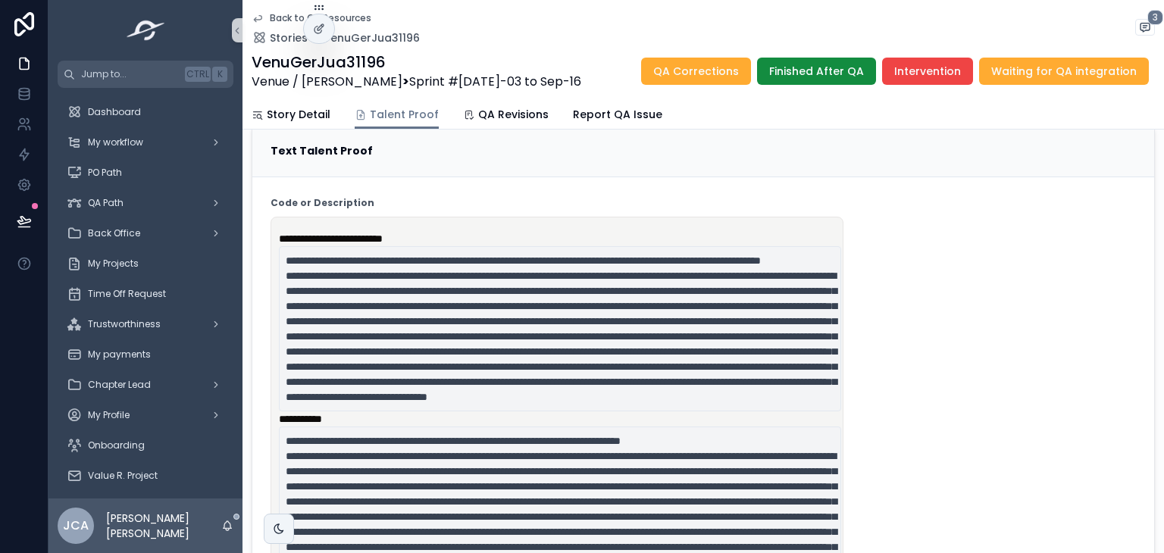
scroll to position [682, 0]
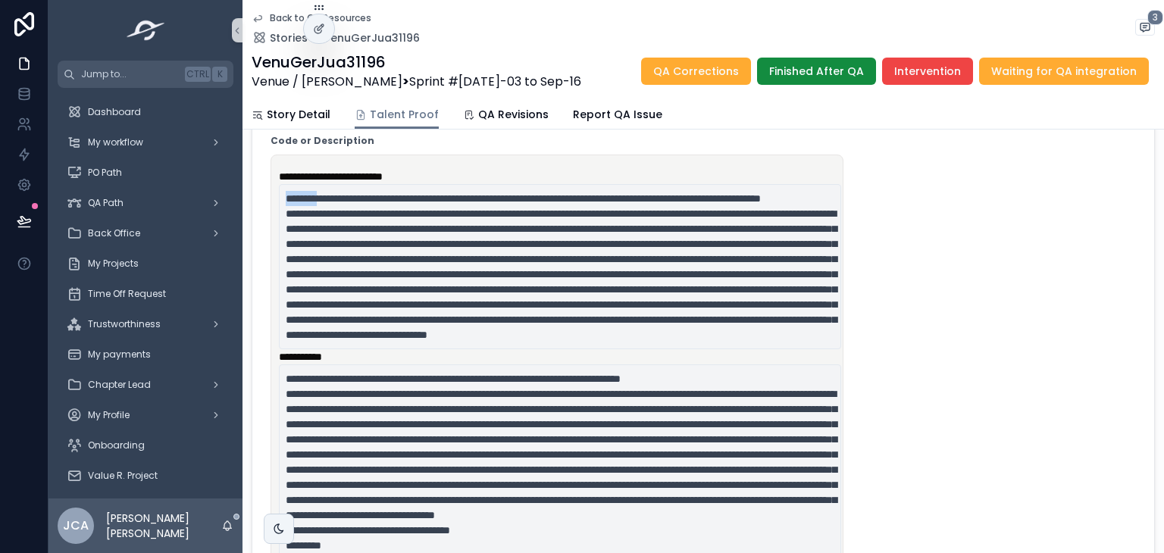
drag, startPoint x: 283, startPoint y: 191, endPoint x: 330, endPoint y: 192, distance: 47.0
click at [330, 192] on code "scrollable content" at bounding box center [560, 266] width 562 height 165
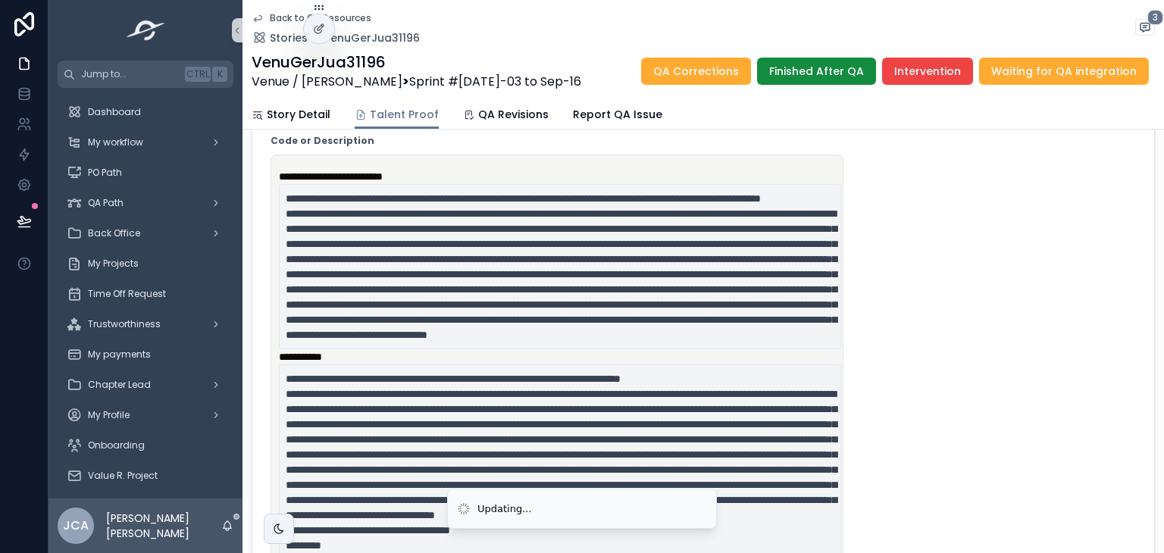
click at [389, 196] on span "scrollable content" at bounding box center [561, 266] width 551 height 147
click at [402, 201] on span "scrollable content" at bounding box center [561, 266] width 551 height 147
click at [415, 202] on span "scrollable content" at bounding box center [561, 266] width 551 height 147
drag, startPoint x: 427, startPoint y: 202, endPoint x: 436, endPoint y: 202, distance: 9.1
click at [436, 202] on code "scrollable content" at bounding box center [560, 266] width 562 height 165
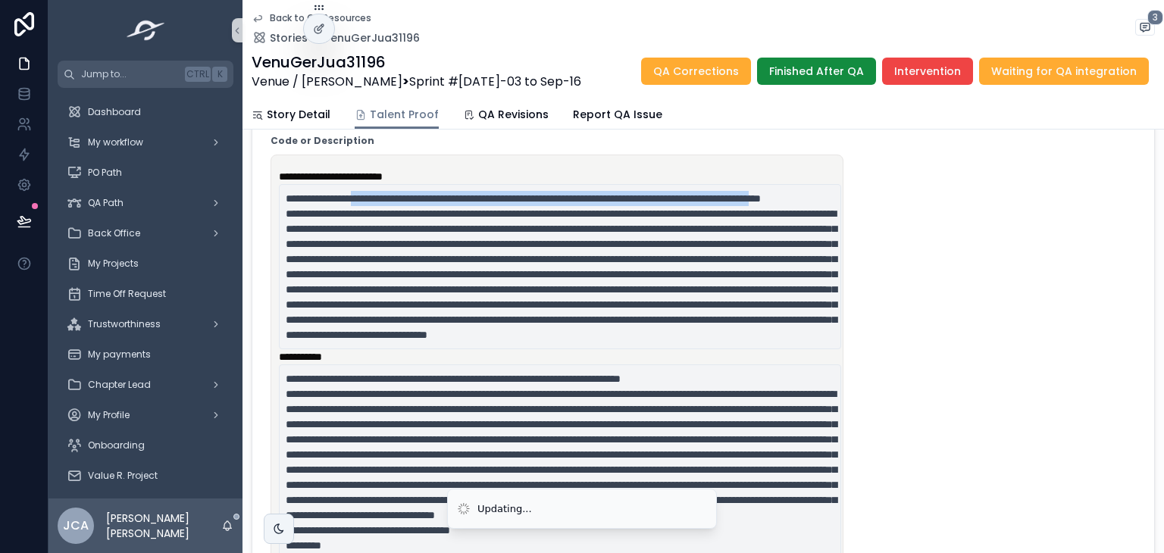
drag, startPoint x: 383, startPoint y: 195, endPoint x: 468, endPoint y: 211, distance: 85.8
click at [468, 211] on span "scrollable content" at bounding box center [561, 266] width 551 height 147
copy span "**********"
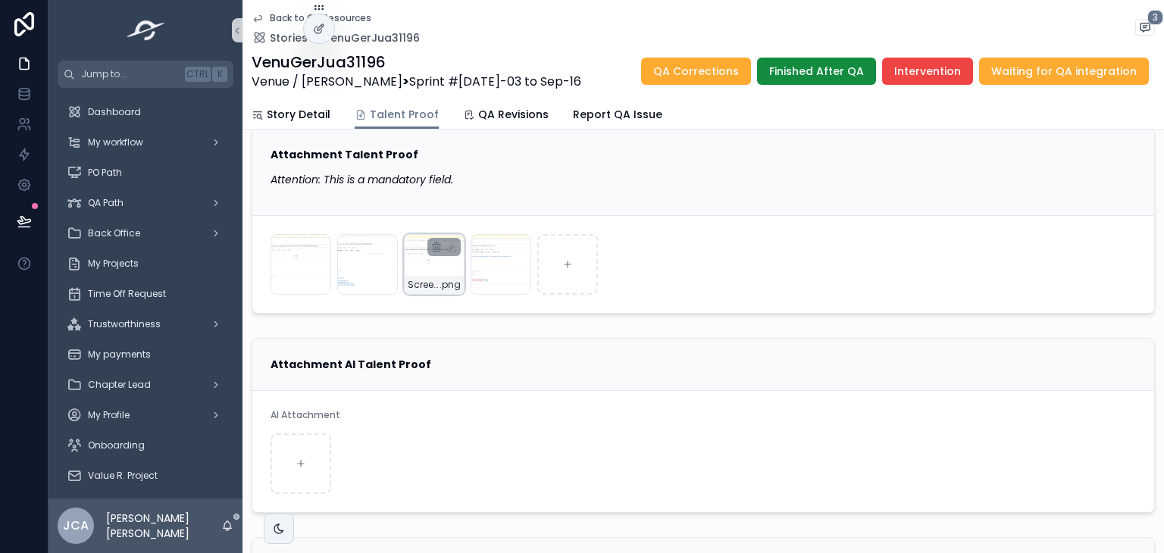
scroll to position [0, 0]
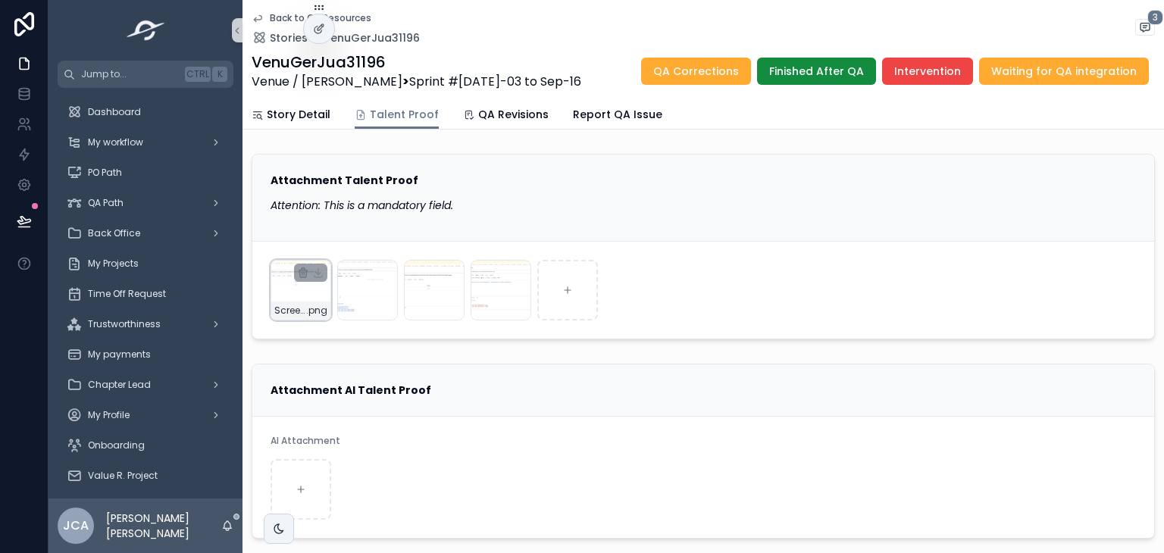
click at [298, 299] on div "Screenshot-2025-09-09-at-12.47.50-PM .png" at bounding box center [301, 290] width 61 height 61
click at [337, 111] on div "Story Detail Talent Proof QA Revisions Report QA Issue" at bounding box center [703, 114] width 903 height 29
click at [300, 114] on span "Story Detail" at bounding box center [299, 114] width 64 height 15
drag, startPoint x: 300, startPoint y: 114, endPoint x: 511, endPoint y: 217, distance: 234.2
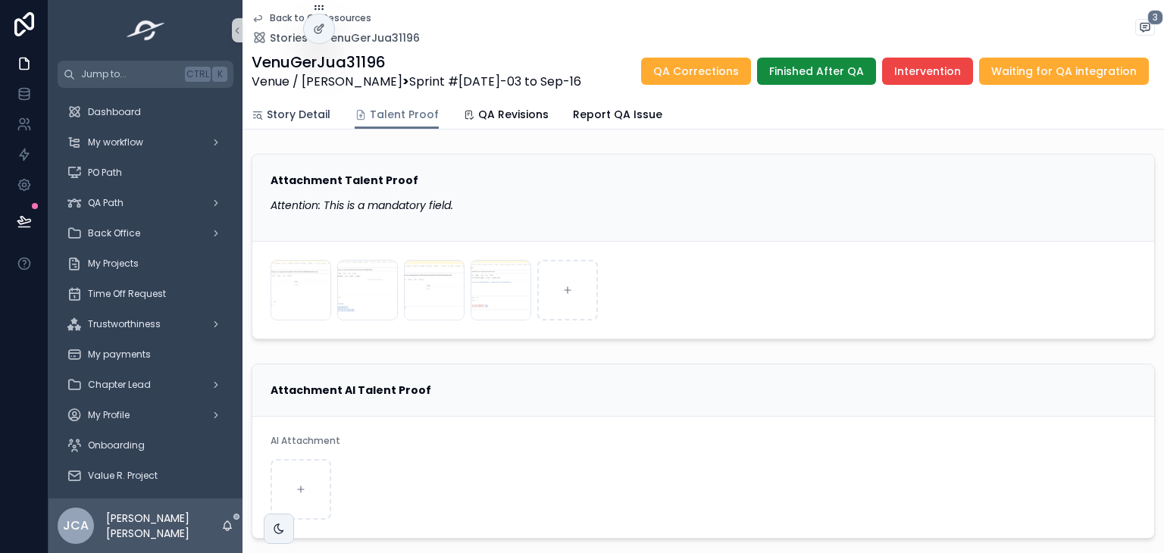
click at [300, 114] on span "Story Detail" at bounding box center [299, 114] width 64 height 15
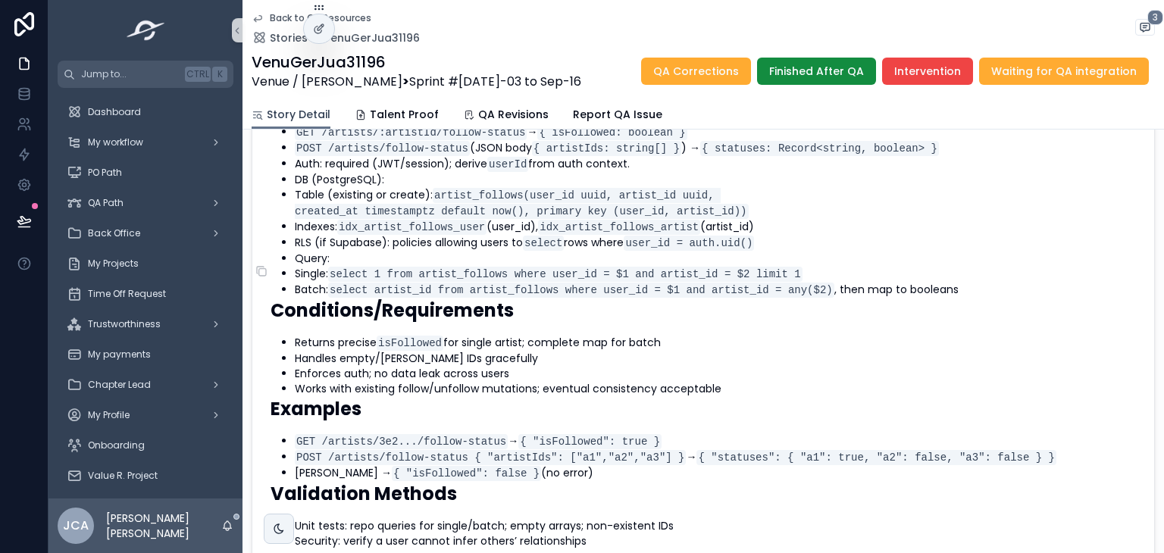
scroll to position [303, 0]
